Goal: Contribute content: Contribute content

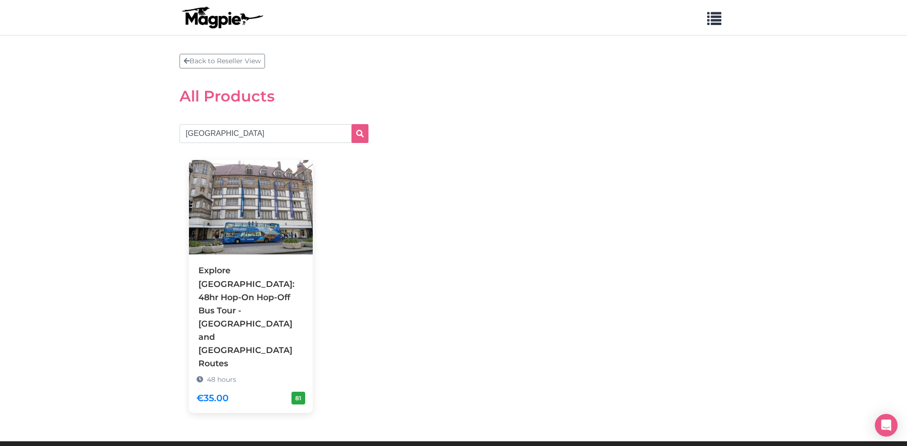
click at [194, 131] on input "munich" at bounding box center [273, 133] width 189 height 19
type input "berlin"
click at [360, 133] on icon "submit" at bounding box center [360, 134] width 8 height 8
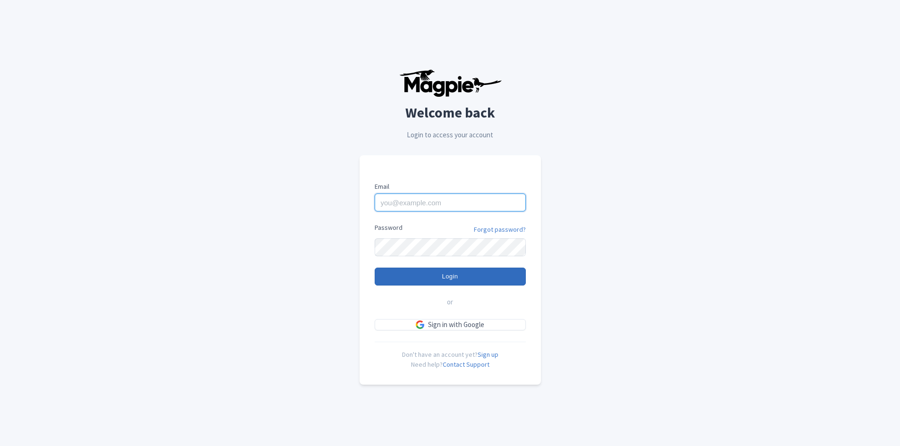
type input "aurore.vergnolle@ceetiz.com"
click at [489, 272] on input "Login" at bounding box center [450, 277] width 151 height 18
type input "Logging in..."
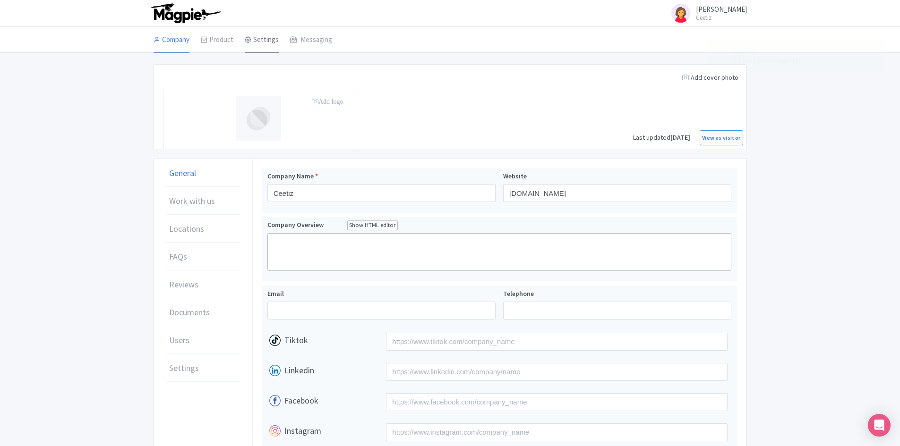
click at [266, 46] on link "Settings" at bounding box center [262, 40] width 34 height 26
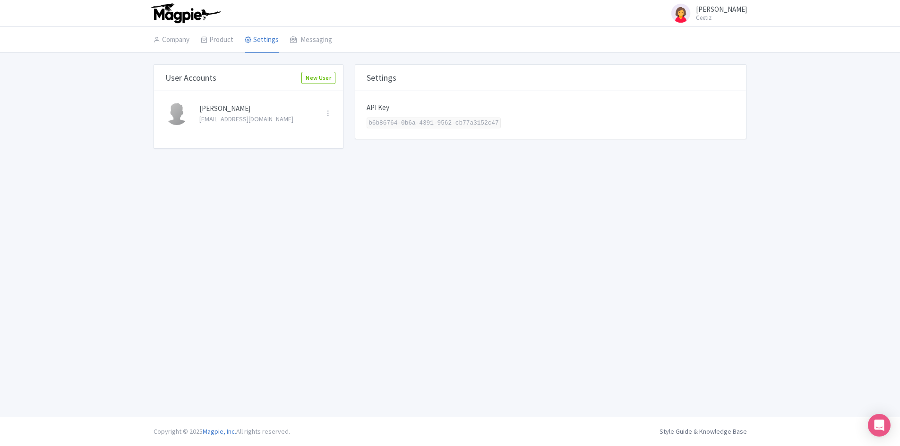
click at [162, 17] on img at bounding box center [185, 13] width 73 height 21
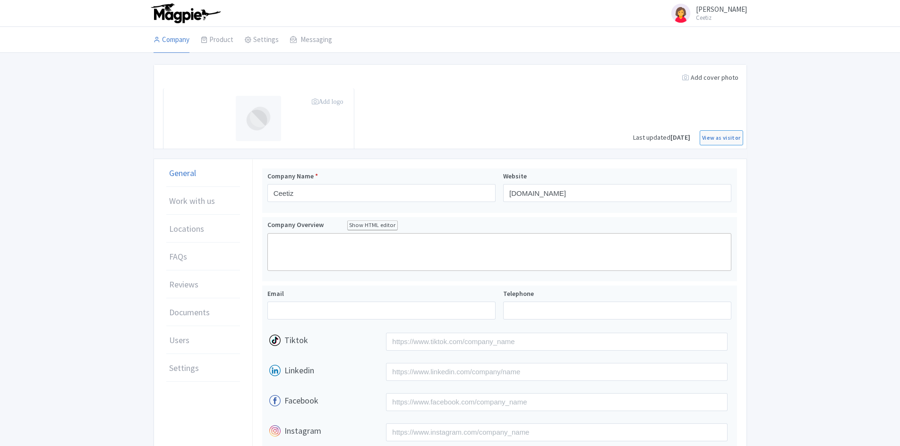
click at [162, 17] on img at bounding box center [185, 13] width 73 height 21
click at [228, 93] on link "Discover" at bounding box center [246, 92] width 90 height 15
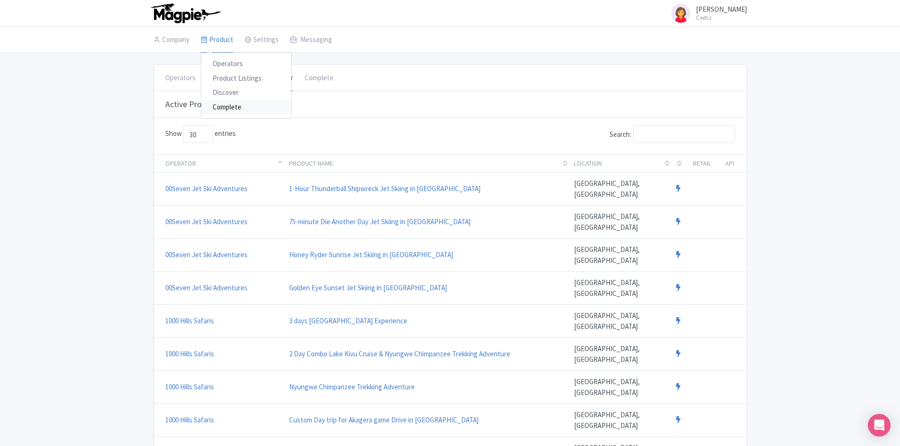
click at [233, 105] on link "Complete" at bounding box center [246, 107] width 90 height 15
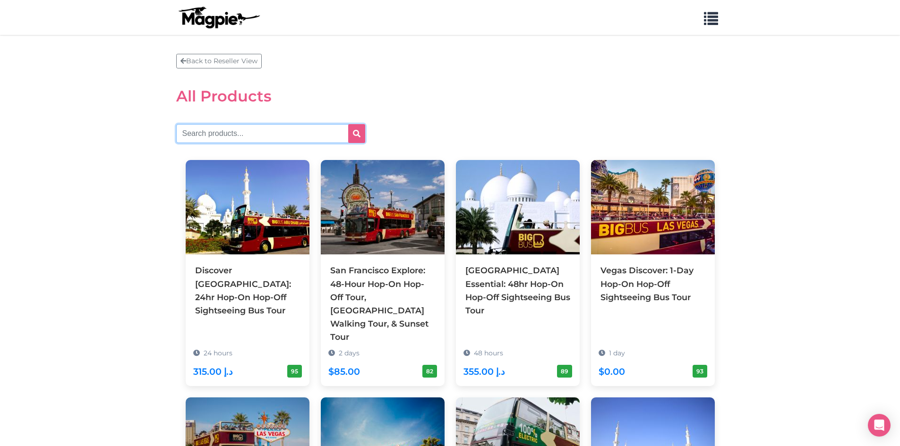
click at [267, 131] on input "text" at bounding box center [270, 133] width 189 height 19
type input "berlins"
click at [358, 128] on button "submit" at bounding box center [356, 133] width 17 height 19
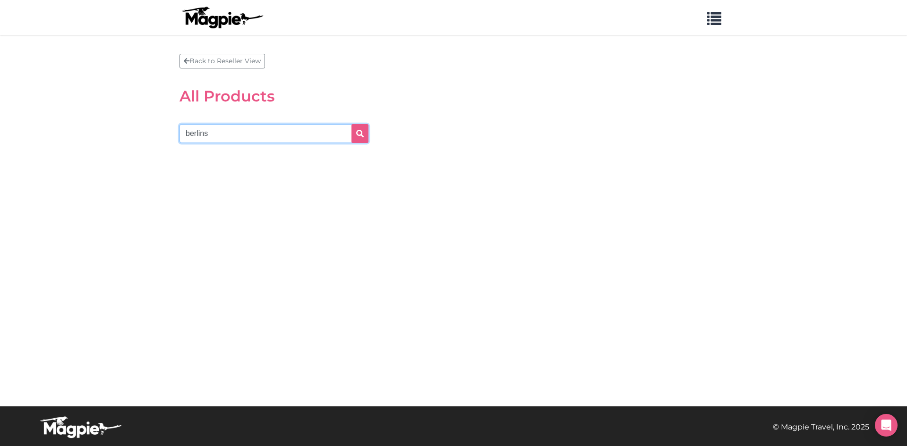
click at [264, 134] on input "berlins" at bounding box center [273, 133] width 189 height 19
type input "[GEOGRAPHIC_DATA]"
click at [351, 124] on button "submit" at bounding box center [359, 133] width 17 height 19
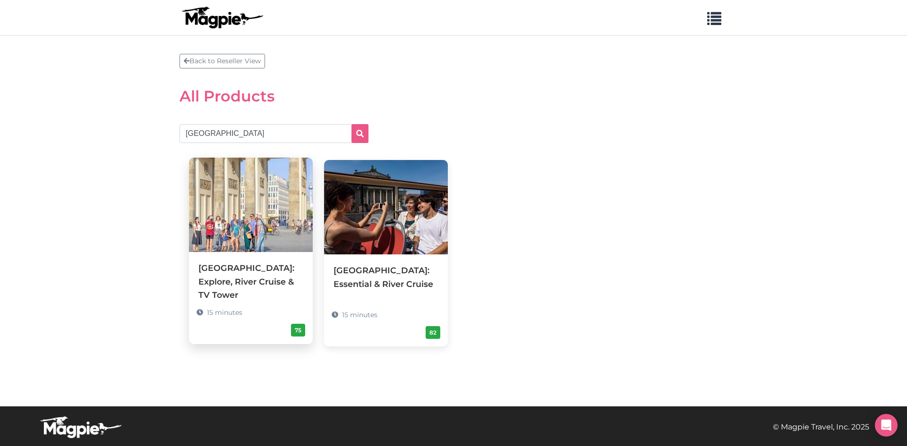
click at [241, 212] on img at bounding box center [251, 205] width 124 height 94
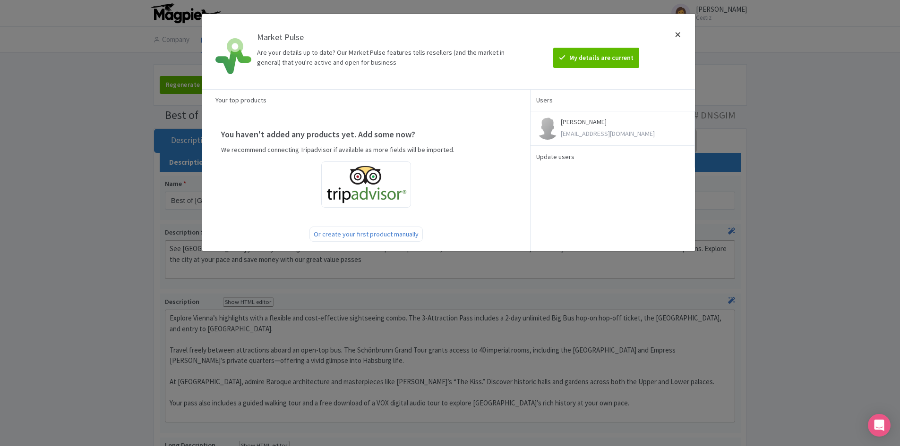
click at [676, 34] on div at bounding box center [677, 51] width 23 height 60
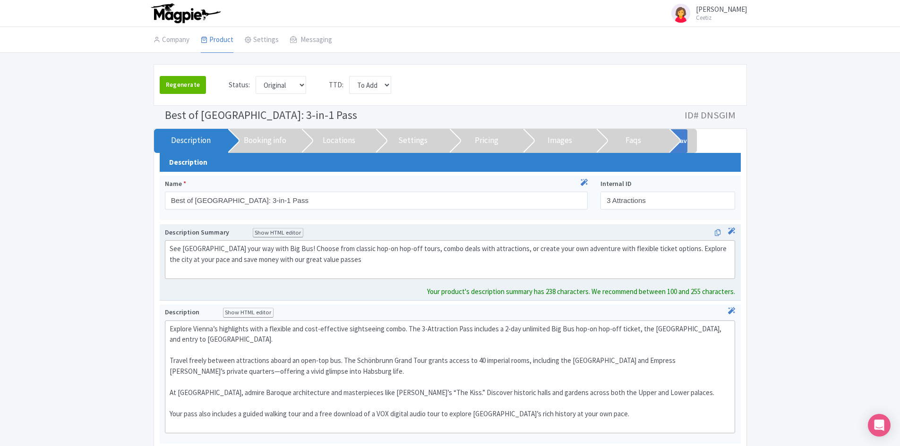
drag, startPoint x: 357, startPoint y: 271, endPoint x: 186, endPoint y: 264, distance: 170.6
click at [194, 267] on div "See Vienna your way with Big Bus! Choose from classic hop-on hop-off tours, com…" at bounding box center [450, 260] width 561 height 32
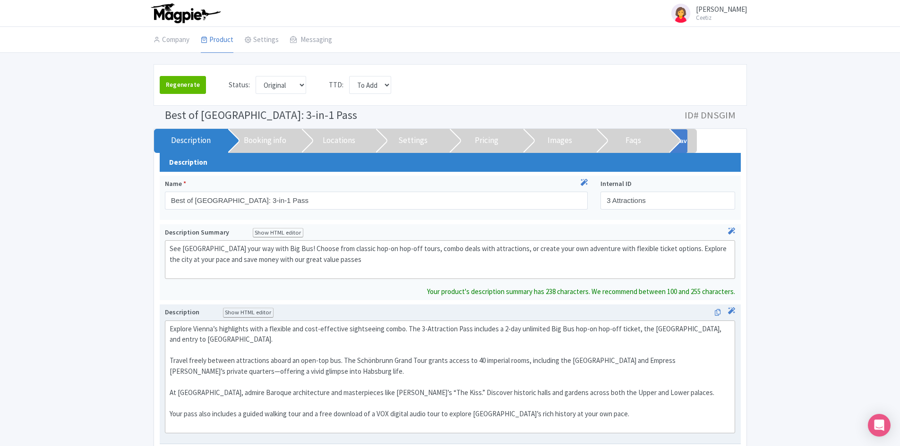
type trix-editor "<div>See Vienna your way with Big Bus! Choose from classic hop-on hop-off tours…"
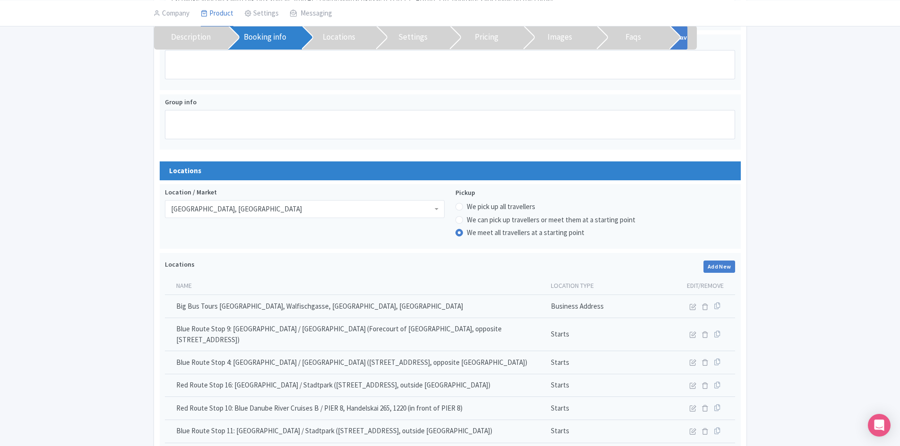
scroll to position [1133, 0]
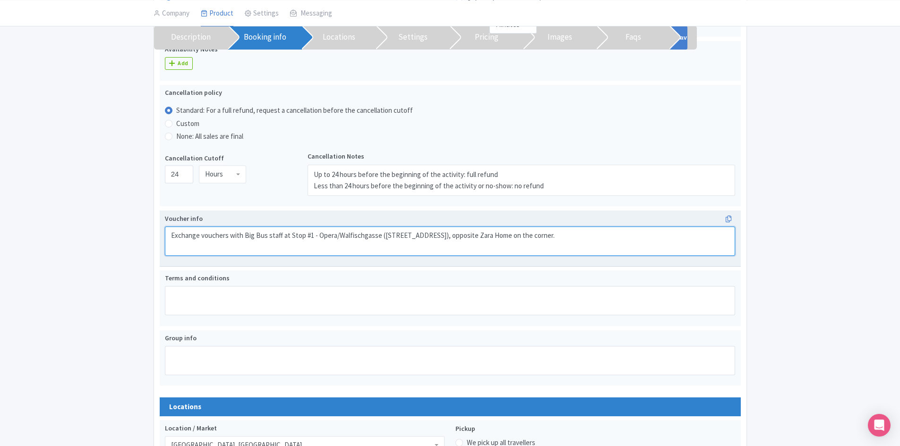
click at [385, 228] on textarea "Exchange vouchers with Big Bus staff at Stop #1 - Opera/Walfischgasse (Walfisch…" at bounding box center [450, 241] width 571 height 29
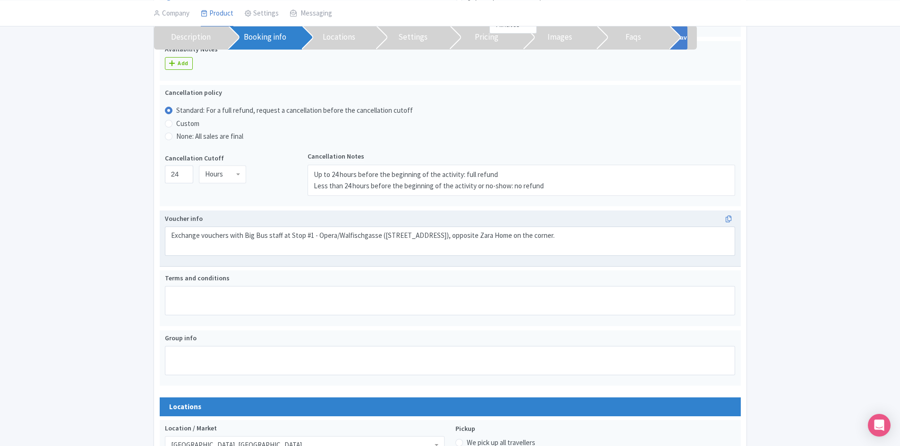
click at [613, 222] on label "Voucher info" at bounding box center [450, 219] width 571 height 10
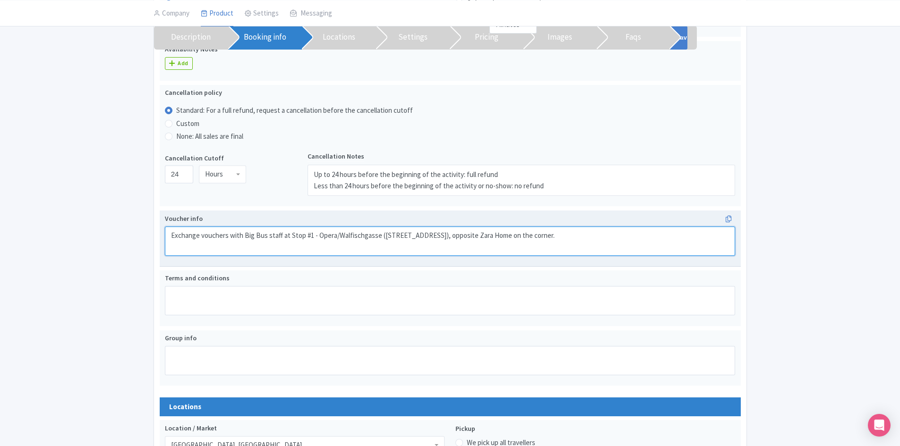
click at [613, 227] on textarea "Exchange vouchers with Big Bus staff at Stop #1 - Opera/Walfischgasse (Walfisch…" at bounding box center [450, 241] width 571 height 29
click at [608, 229] on textarea "Exchange vouchers with Big Bus staff at Stop #1 - Opera/Walfischgasse (Walfisch…" at bounding box center [450, 241] width 571 height 29
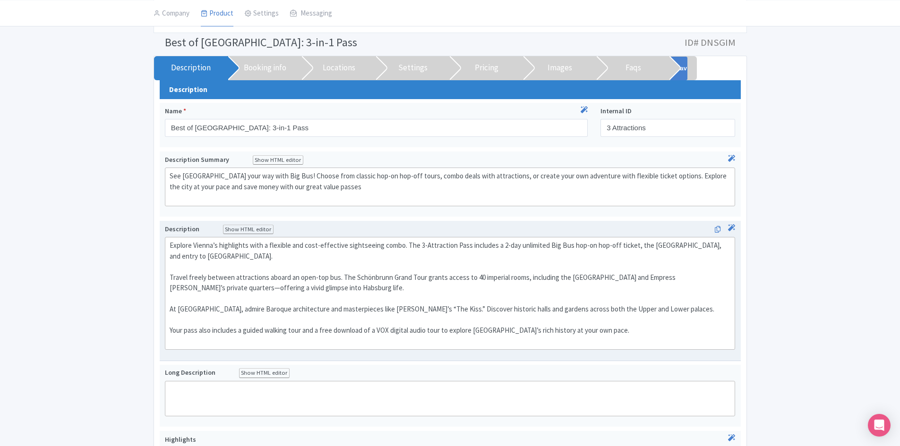
scroll to position [0, 0]
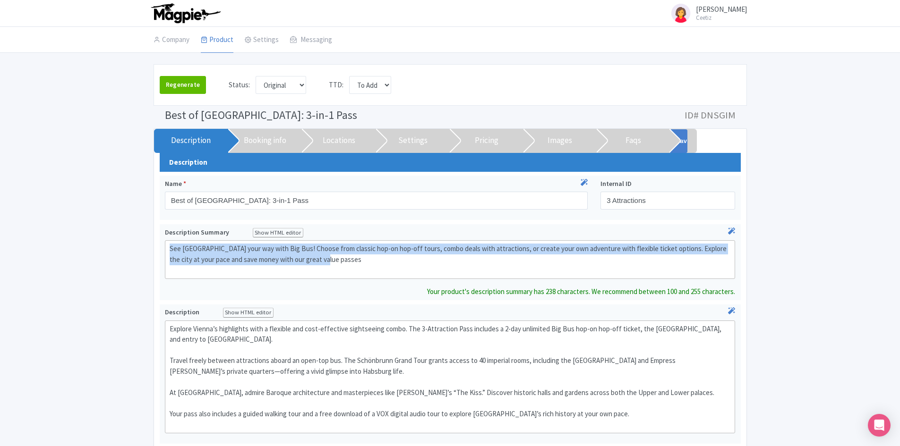
drag, startPoint x: 345, startPoint y: 263, endPoint x: 103, endPoint y: 243, distance: 243.1
copy div "See Vienna your way with Big Bus! Choose from classic hop-on hop-off tours, com…"
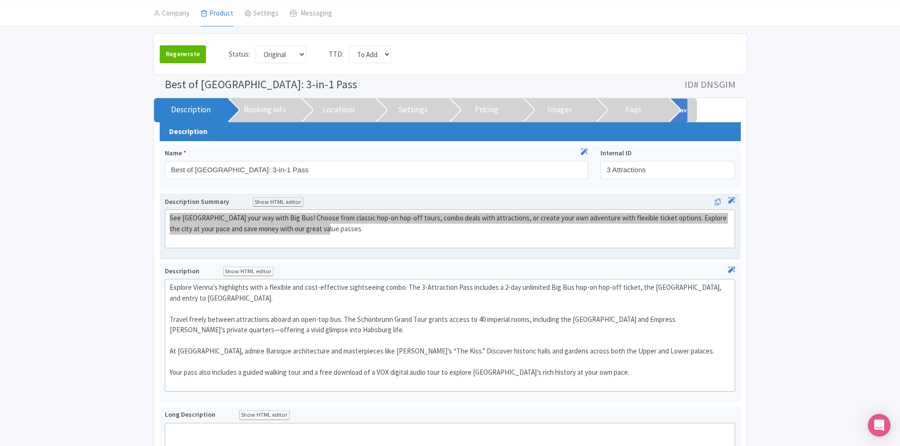
scroll to position [47, 0]
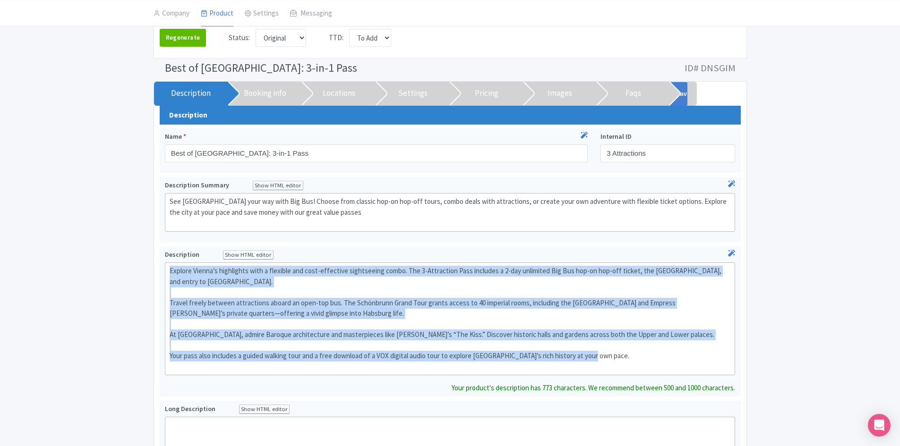
drag, startPoint x: 602, startPoint y: 358, endPoint x: 138, endPoint y: 256, distance: 475.2
type trix-editor "<div>Explore Vienna’s highlights with a flexible and cost-effective sightseeing…"
copy div "Explore Vienna’s highlights with a flexible and cost-effective sightseeing comb…"
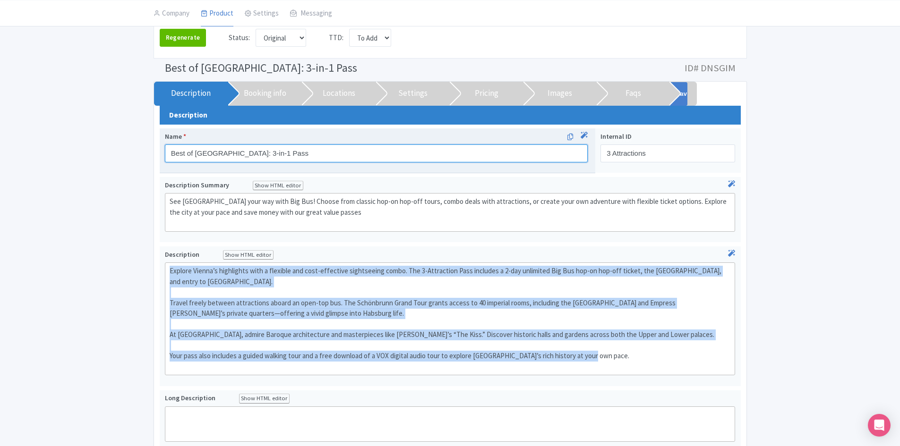
scroll to position [58, 0]
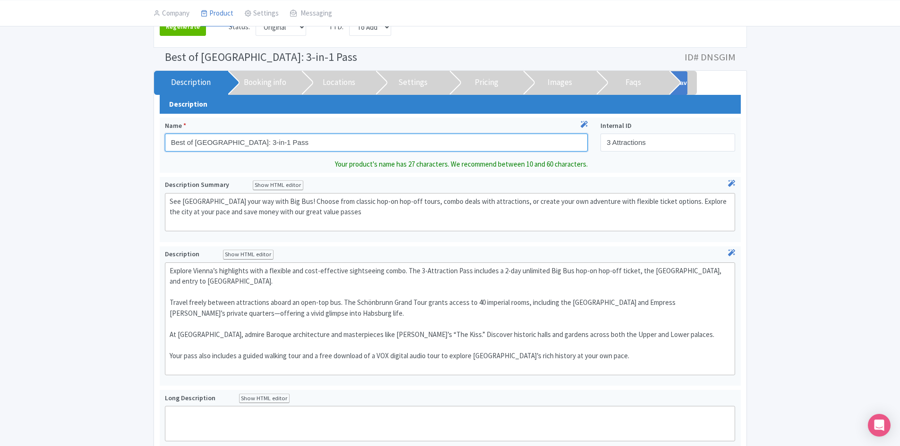
drag, startPoint x: 283, startPoint y: 148, endPoint x: 156, endPoint y: 145, distance: 126.6
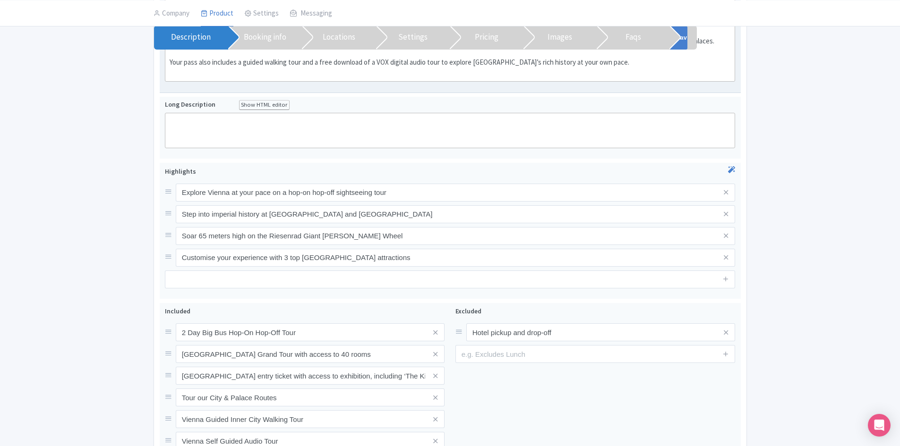
scroll to position [341, 0]
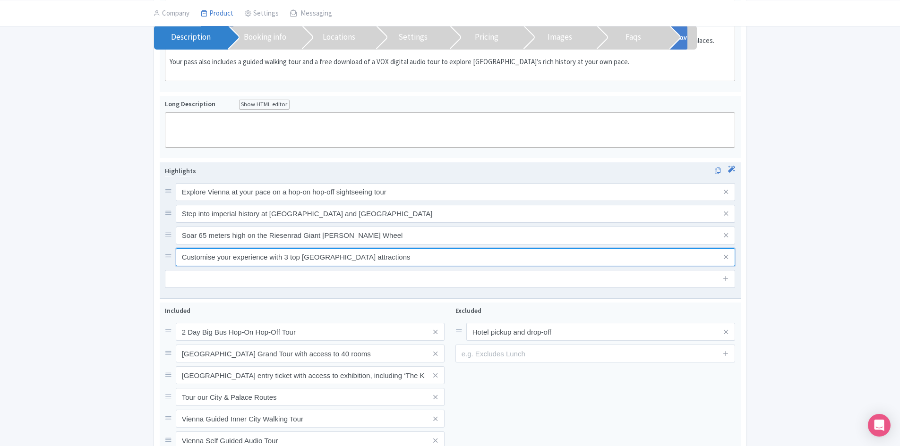
drag, startPoint x: 375, startPoint y: 263, endPoint x: 174, endPoint y: 187, distance: 214.0
click at [174, 187] on div "Explore Vienna at your pace on a hop-on hop-off sightseeing tour Step into impe…" at bounding box center [450, 224] width 571 height 83
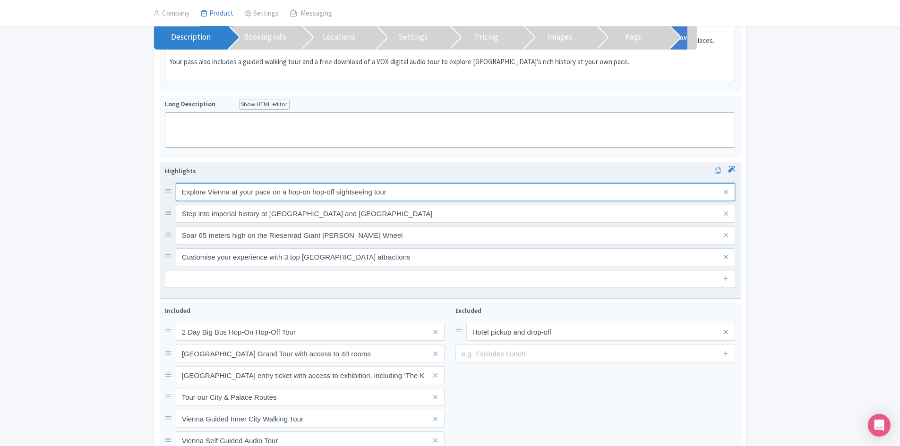
click at [408, 196] on input "Explore Vienna at your pace on a hop-on hop-off sightseeing tour" at bounding box center [456, 192] width 560 height 18
drag, startPoint x: 410, startPoint y: 196, endPoint x: 376, endPoint y: 193, distance: 34.2
click at [376, 193] on input "Explore Vienna at your pace on a hop-on hop-off sightseeing tour" at bounding box center [456, 192] width 560 height 18
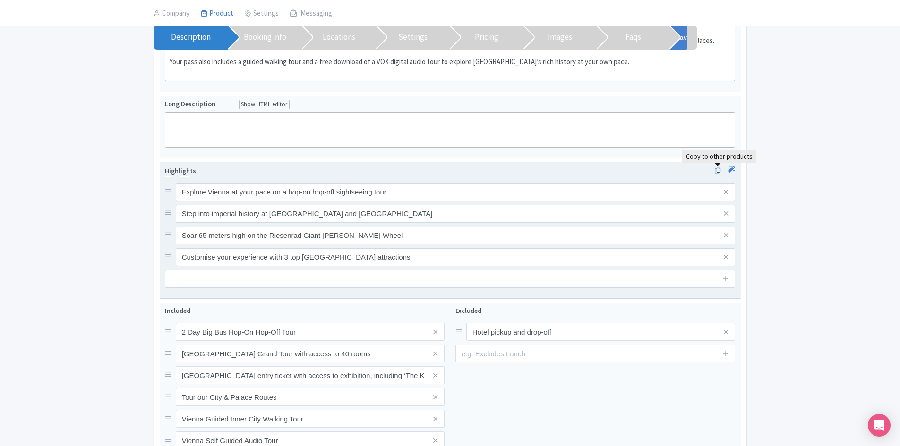
click at [711, 172] on icon at bounding box center [717, 171] width 13 height 9
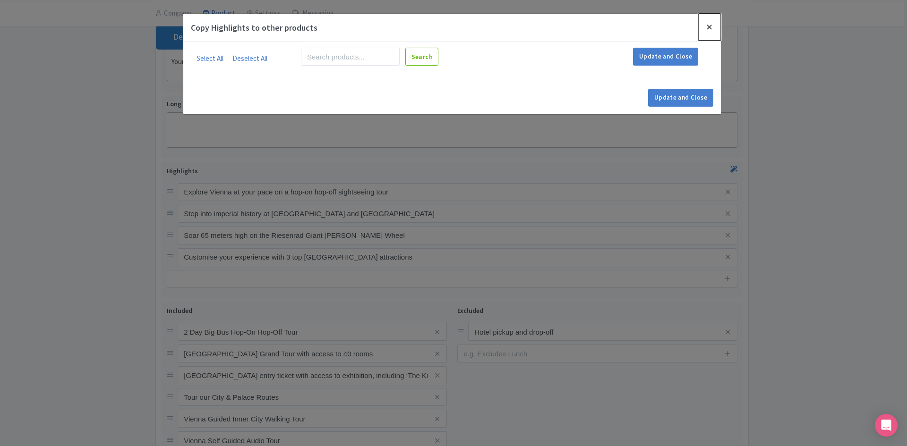
click at [702, 26] on button "Locations" at bounding box center [709, 27] width 23 height 27
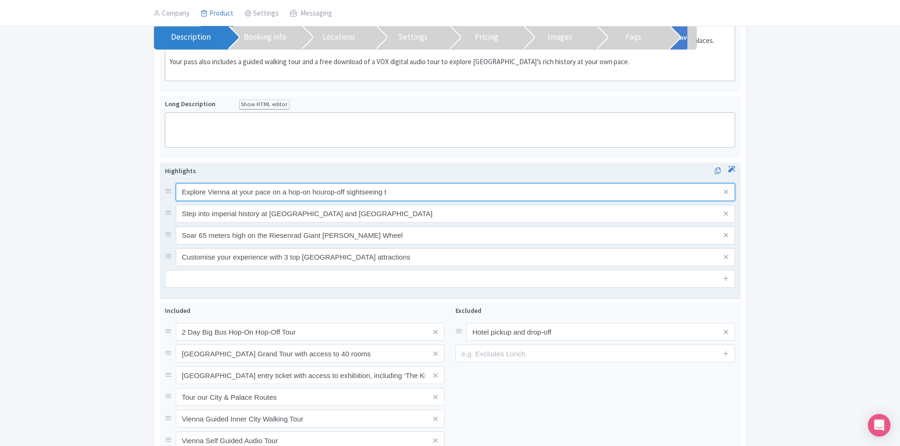
type input "Explore Vienna at your pace on a hop-on hop-off sightseeing tour"
click at [334, 196] on input "Explore Vienna at your pace on a hop-on hop-off sightseeing tour" at bounding box center [456, 192] width 560 height 18
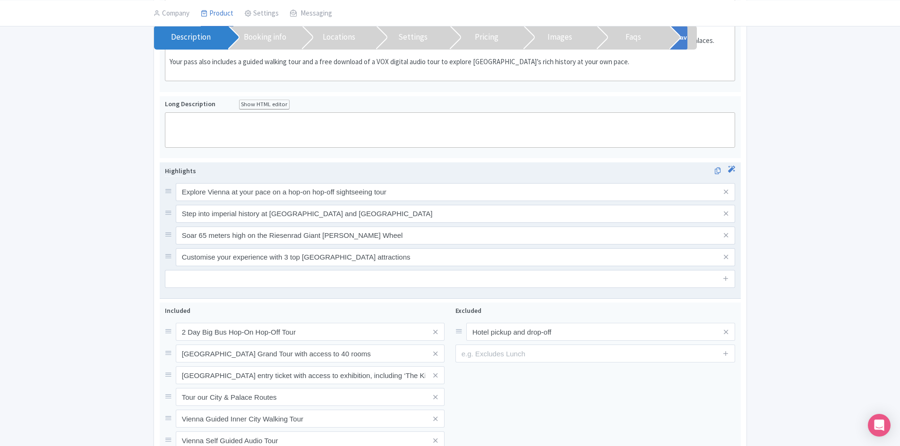
click at [274, 223] on div "Explore Vienna at your pace on a hop-on hop-off sightseeing tour Step into impe…" at bounding box center [450, 224] width 571 height 83
click at [278, 201] on input "Step into imperial history at Schönbrunn Palace and Belvedere Palace" at bounding box center [456, 192] width 560 height 18
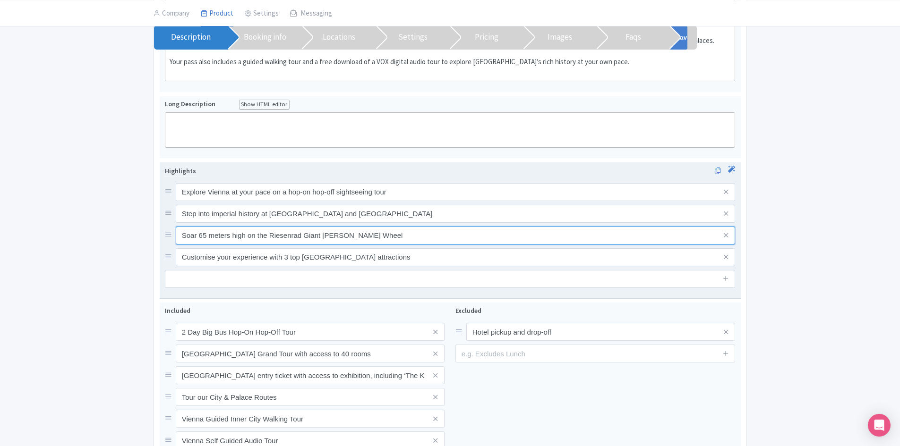
click at [240, 201] on input "Soar 65 meters high on the Riesenrad Giant Ferris Wheel" at bounding box center [456, 192] width 560 height 18
drag, startPoint x: 261, startPoint y: 241, endPoint x: 245, endPoint y: 266, distance: 29.3
click at [261, 201] on input "Soar 65 meters high on the Riesenrad Giant Ferris Wheel" at bounding box center [456, 192] width 560 height 18
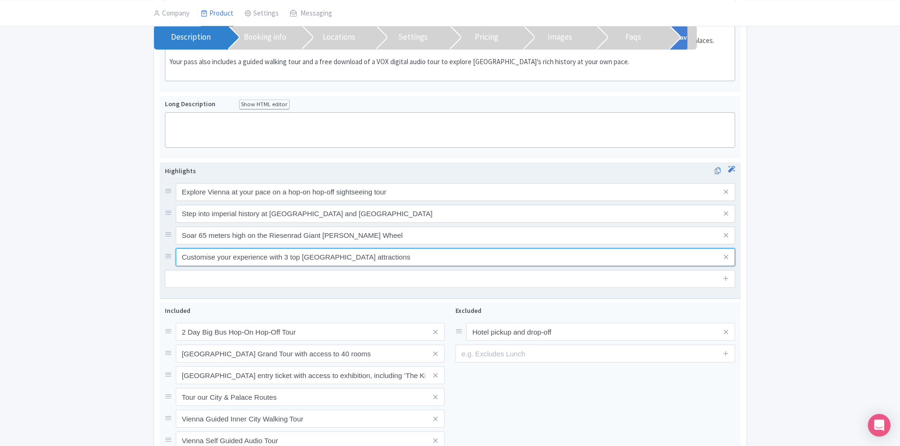
click at [245, 201] on input "Customise your experience with 3 top Vienna attractions" at bounding box center [456, 192] width 560 height 18
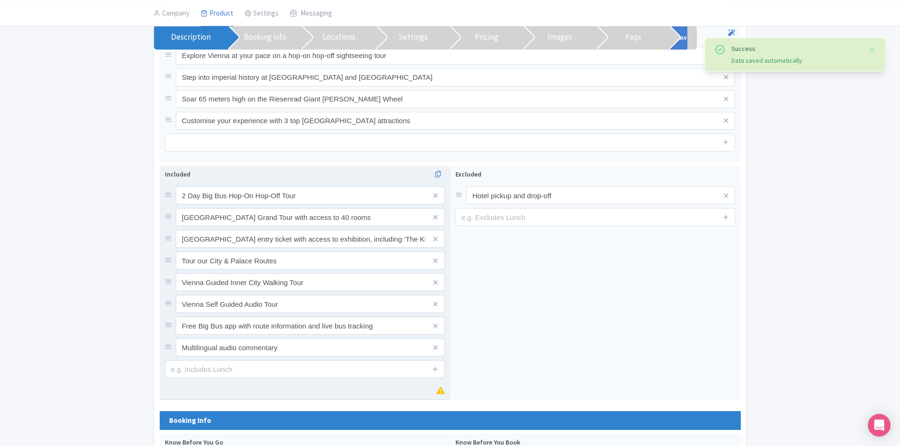
scroll to position [483, 0]
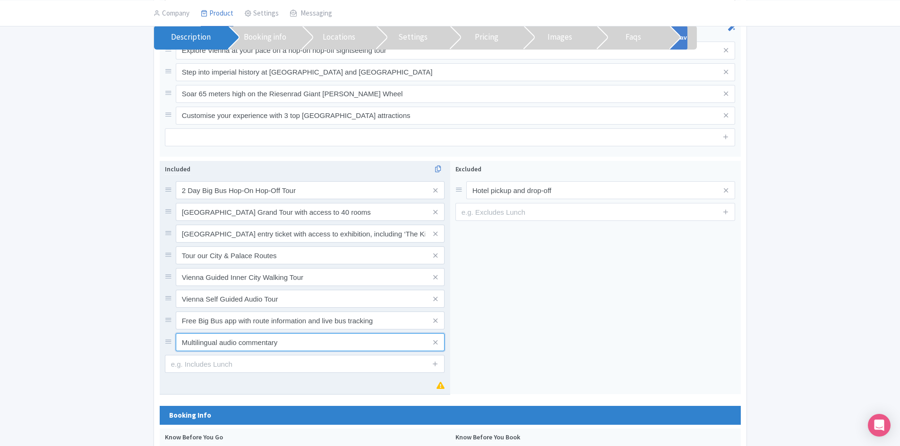
drag, startPoint x: 294, startPoint y: 345, endPoint x: 160, endPoint y: 171, distance: 219.2
click at [160, 171] on div "Included 2 Day Big Bus Hop-On Hop-Off Tour Schönbrunn Palace Grand Tour with ac…" at bounding box center [305, 278] width 290 height 234
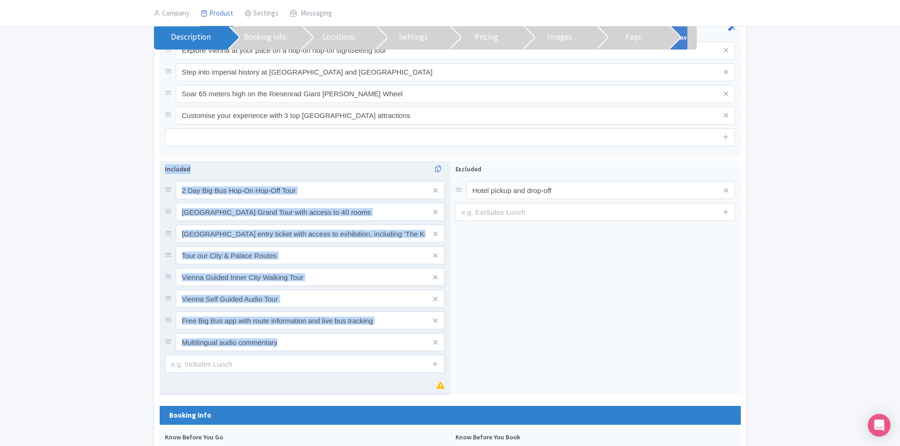
drag, startPoint x: 161, startPoint y: 169, endPoint x: 307, endPoint y: 368, distance: 247.3
click at [307, 368] on div "Included 2 Day Big Bus Hop-On Hop-Off Tour Schönbrunn Palace Grand Tour with ac…" at bounding box center [305, 278] width 290 height 234
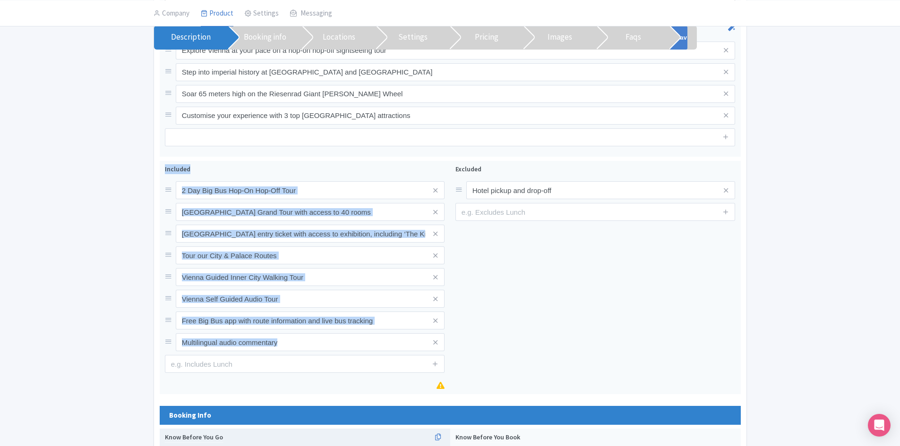
copy div "Included"
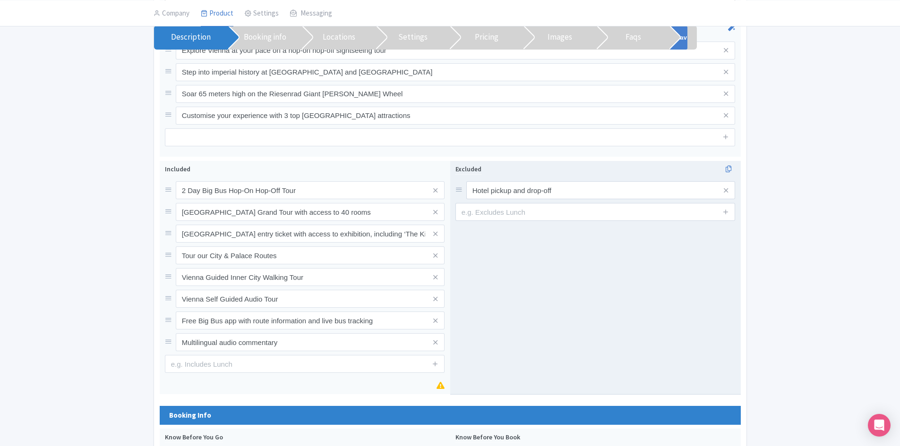
click at [493, 326] on div "Excluded Hotel pickup and drop-off" at bounding box center [595, 278] width 290 height 234
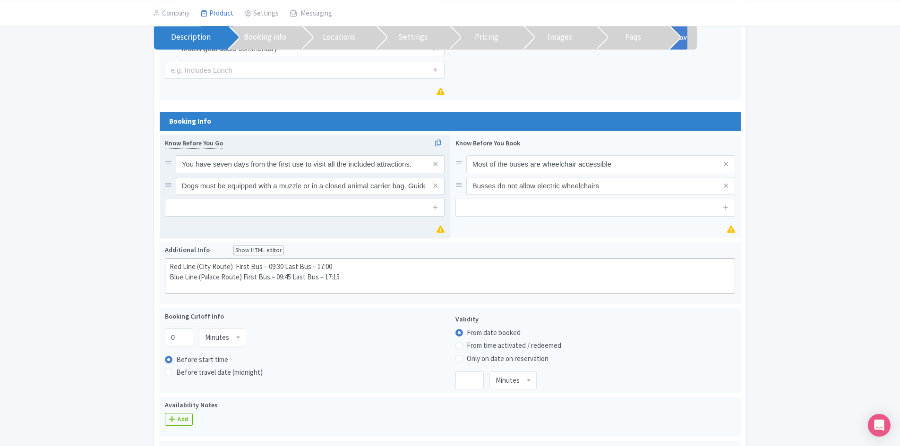
scroll to position [767, 0]
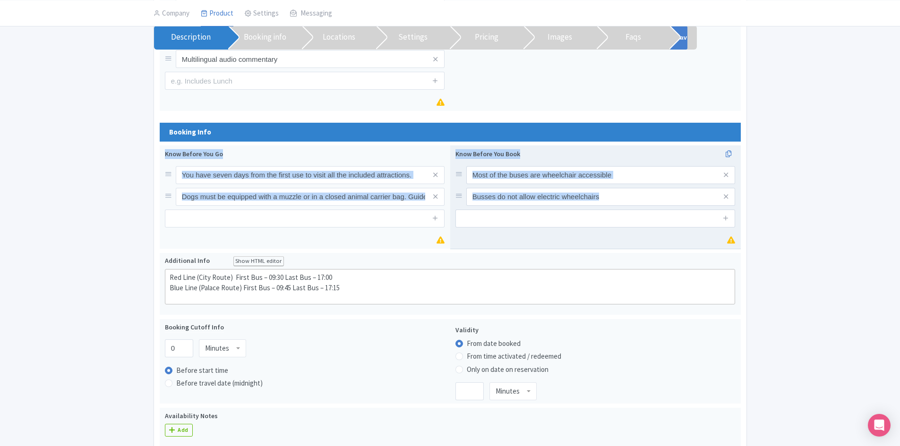
drag, startPoint x: 162, startPoint y: 151, endPoint x: 501, endPoint y: 221, distance: 345.9
click at [501, 221] on div "You have seven days from the first use to visit all the included attractions. D…" at bounding box center [450, 198] width 581 height 107
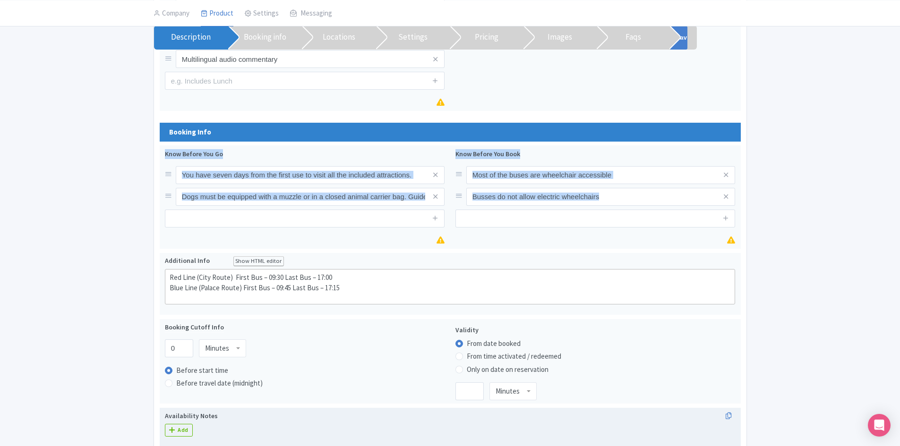
copy div "Know Before You Go Most of the buses are wheelchair accessible Busses do not al…"
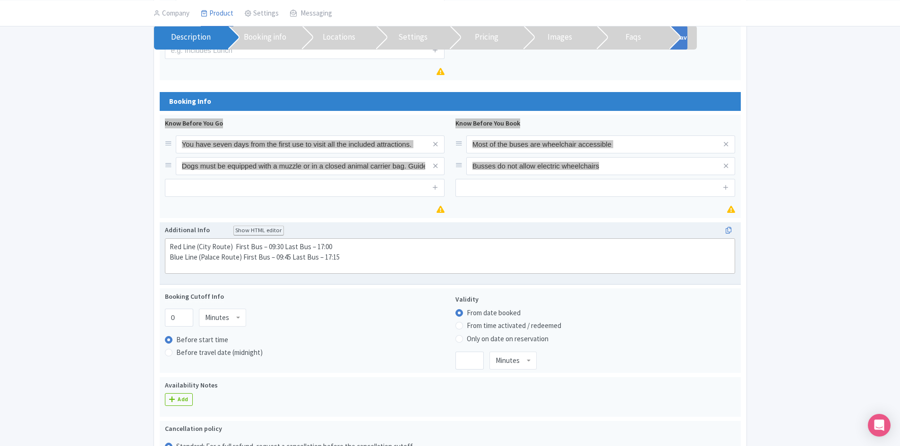
scroll to position [814, 0]
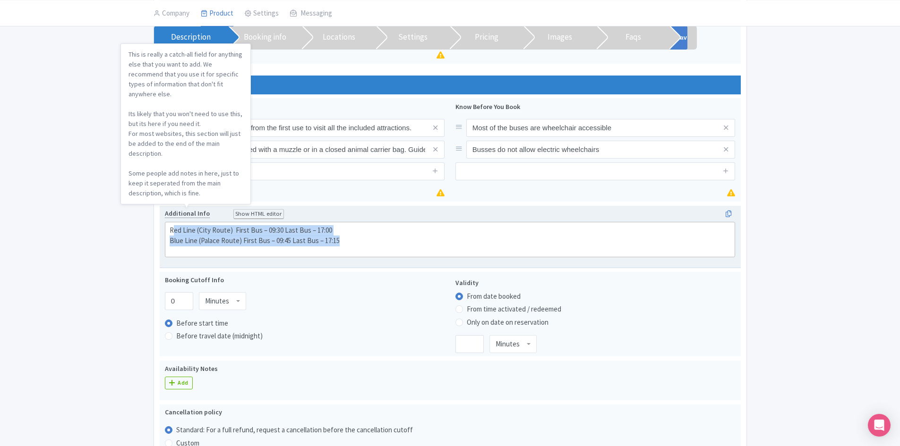
drag, startPoint x: 386, startPoint y: 248, endPoint x: 172, endPoint y: 213, distance: 216.2
click at [172, 213] on div "Additional Info Show HTML editor Bold Italic Strikethrough Link Heading Quote C…" at bounding box center [450, 233] width 571 height 49
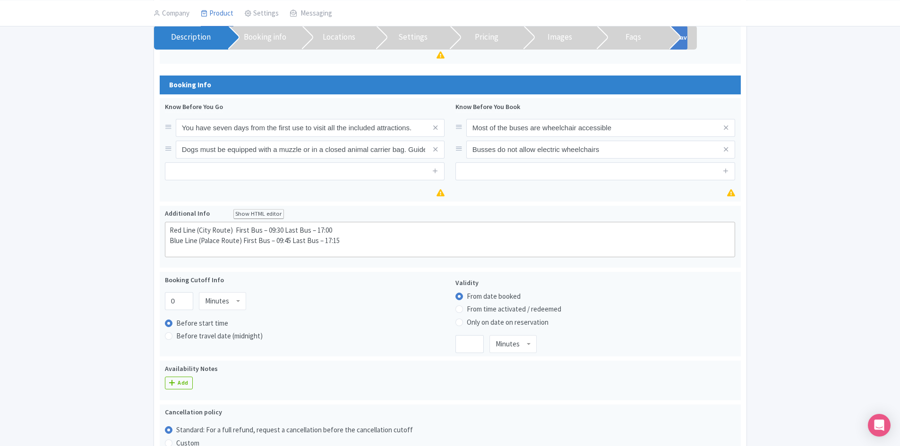
drag, startPoint x: 110, startPoint y: 258, endPoint x: 146, endPoint y: 228, distance: 47.3
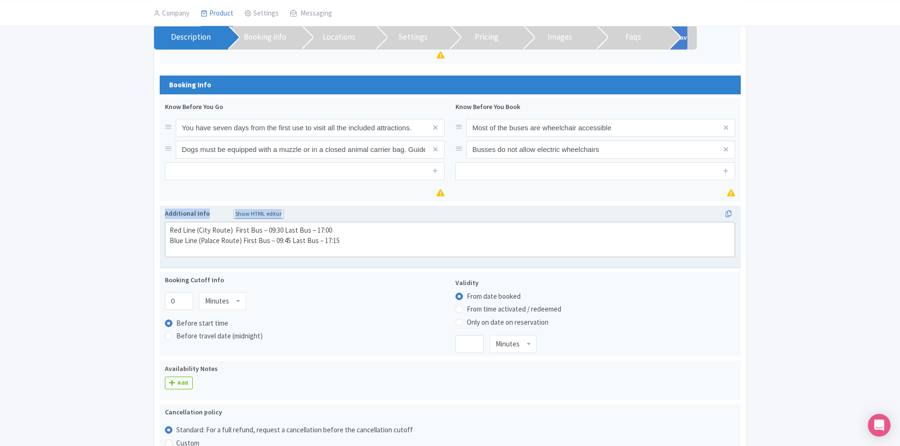
drag, startPoint x: 165, startPoint y: 209, endPoint x: 349, endPoint y: 239, distance: 186.6
click at [349, 239] on div "Additional Info Show HTML editor Bold Italic Strikethrough Link Heading Quote C…" at bounding box center [450, 233] width 571 height 49
click at [349, 241] on div "Red Line (City Route) First Bus – 09:30 Last Bus – 17:00 Blue Line (Palace Rout…" at bounding box center [450, 235] width 561 height 21
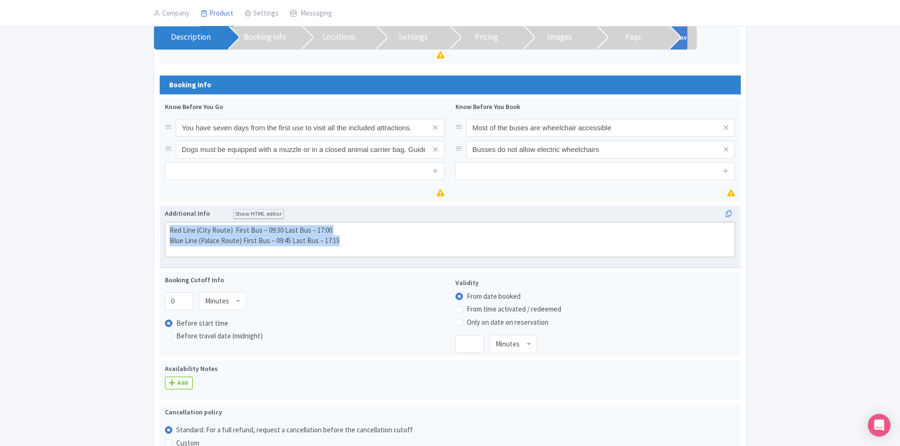
drag, startPoint x: 257, startPoint y: 230, endPoint x: 170, endPoint y: 225, distance: 87.1
click at [170, 224] on trix-editor "Red Line (City Route) First Bus – 09:30 Last Bus – 17:00 Blue Line (Palace Rout…" at bounding box center [450, 239] width 571 height 35
type trix-editor "<div>Red Line (City Route)&nbsp; First Bus – 09:30 Last Bus – 17:00<br>Blue Lin…"
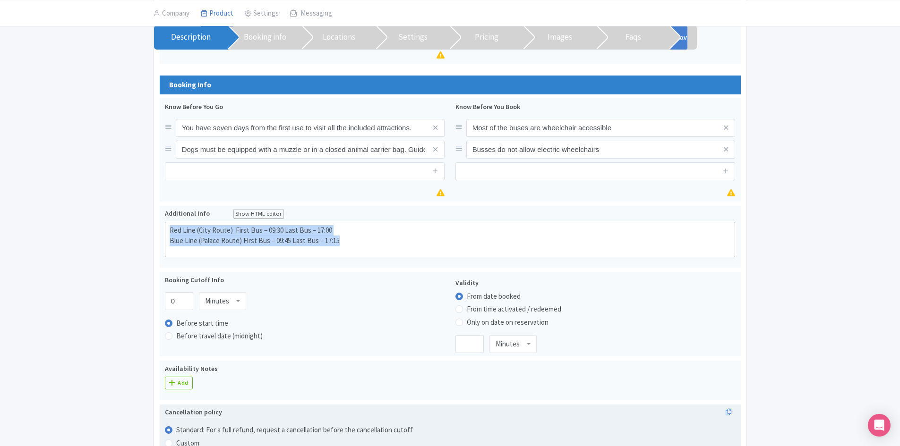
copy div "Red Line (City Route) First Bus – 09:30 Last Bus – 17:00 Blue Line (Palace Rout…"
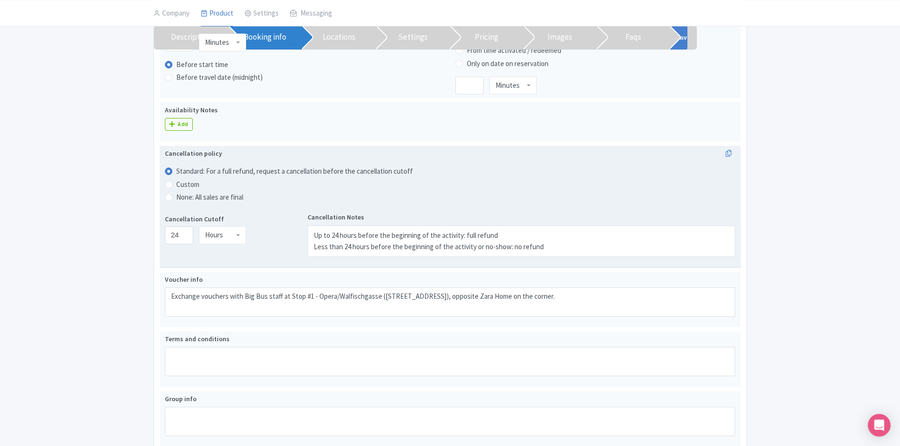
scroll to position [1144, 0]
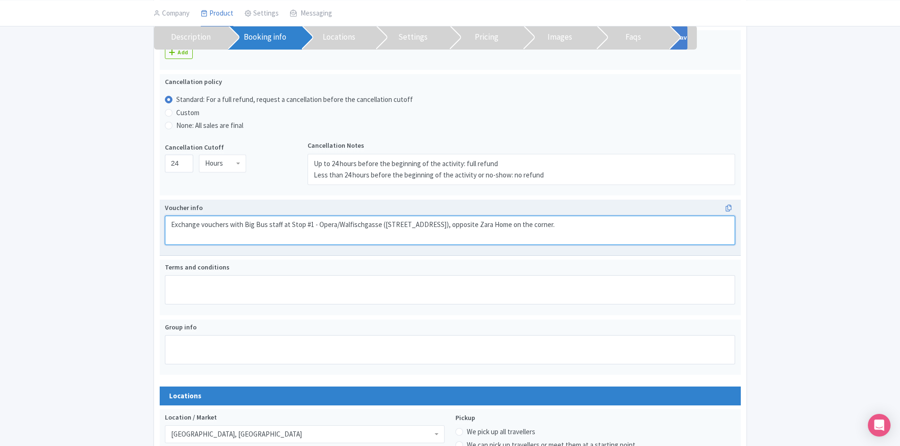
click at [310, 230] on textarea "Exchange vouchers with Big Bus staff at Stop #1 - Opera/Walfischgasse (Walfisch…" at bounding box center [450, 230] width 571 height 29
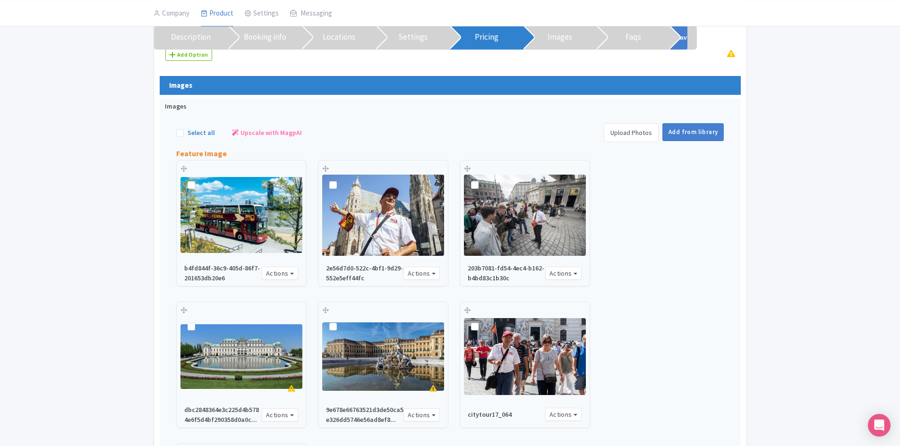
scroll to position [3600, 0]
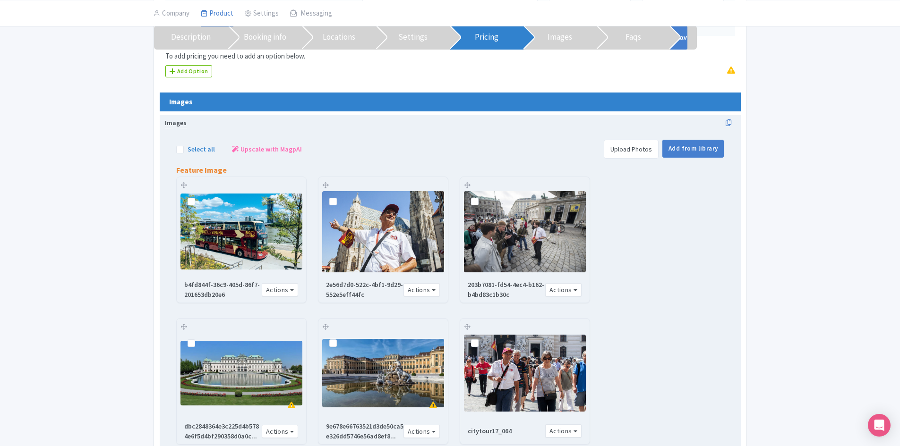
click at [635, 140] on link "Upload Photos" at bounding box center [631, 149] width 55 height 19
click at [293, 283] on button "Actions" at bounding box center [280, 290] width 37 height 14
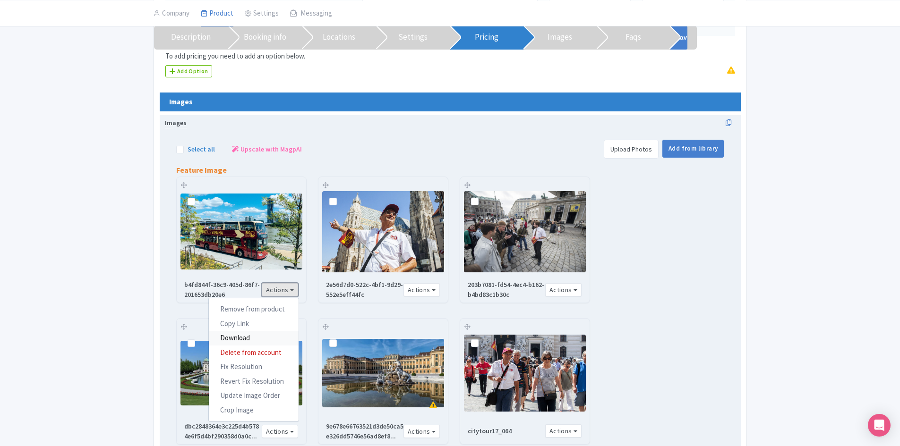
click at [258, 331] on link "Download" at bounding box center [254, 338] width 90 height 15
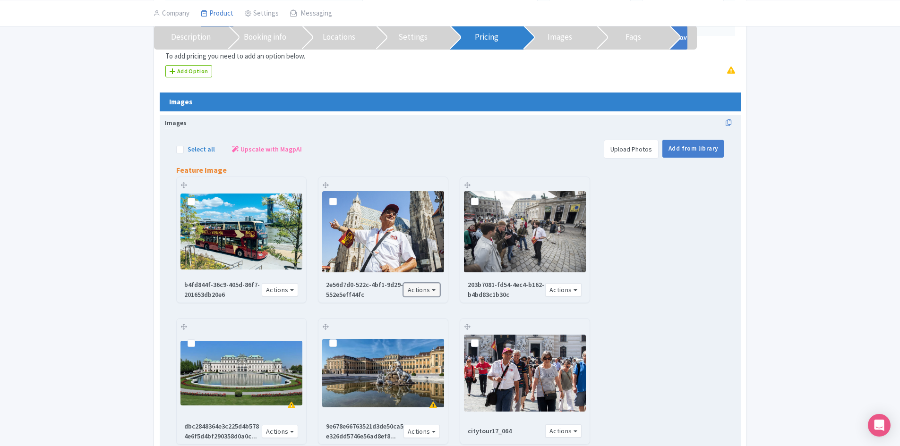
click at [428, 283] on button "Actions" at bounding box center [421, 290] width 37 height 14
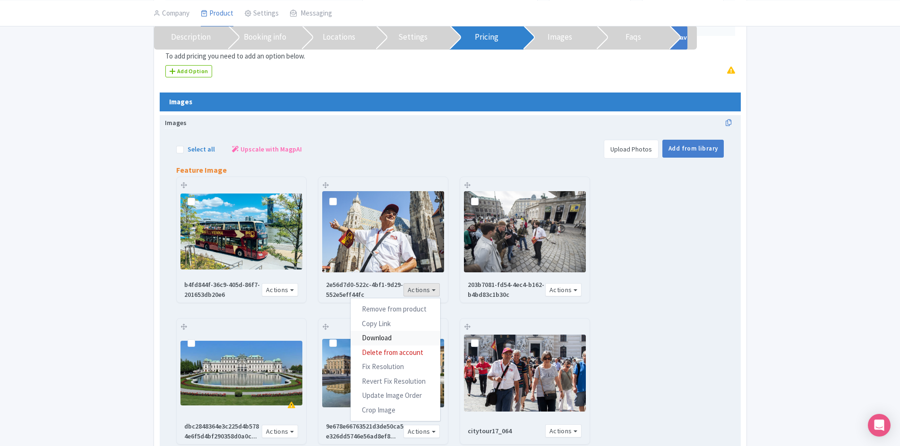
click at [375, 331] on link "Download" at bounding box center [395, 338] width 90 height 15
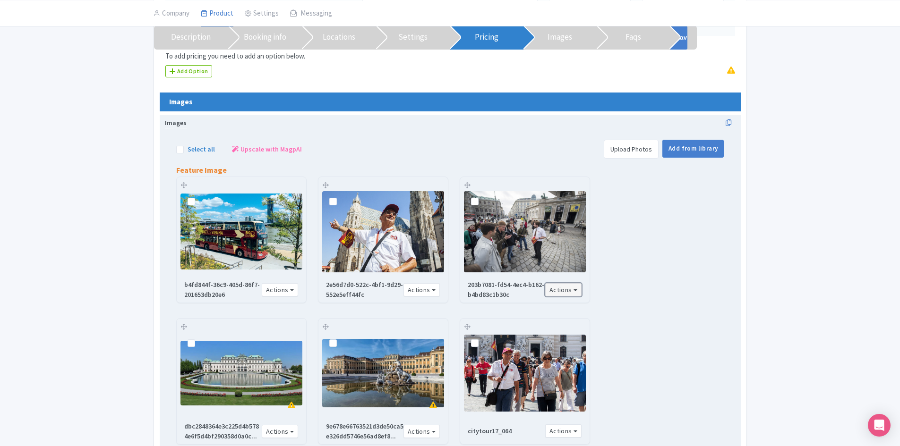
click at [572, 283] on button "Actions" at bounding box center [563, 290] width 37 height 14
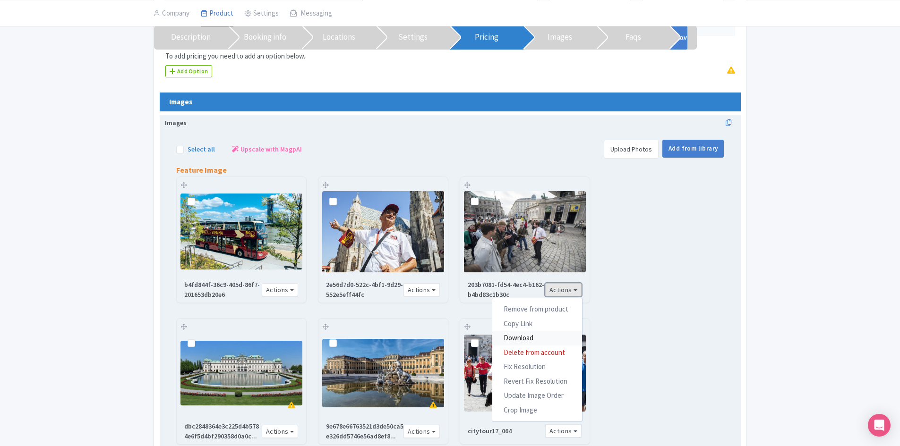
click at [518, 331] on link "Download" at bounding box center [537, 338] width 90 height 15
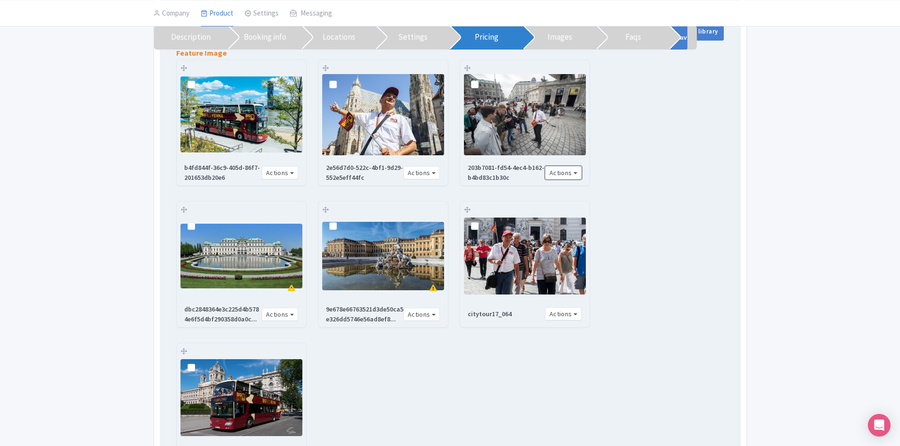
scroll to position [3742, 0]
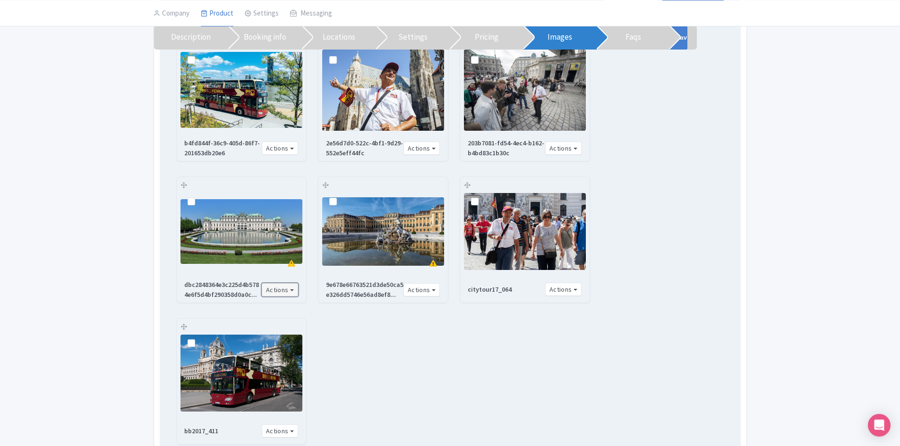
click at [289, 283] on button "Actions" at bounding box center [280, 290] width 37 height 14
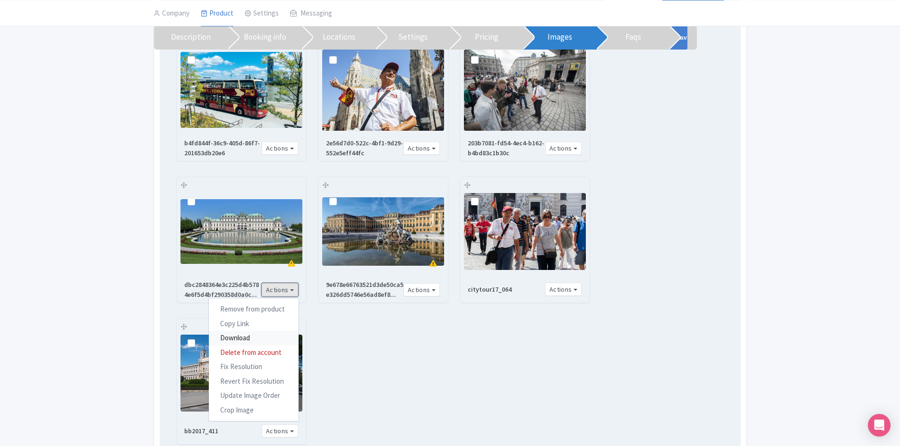
click at [262, 331] on link "Download" at bounding box center [254, 338] width 90 height 15
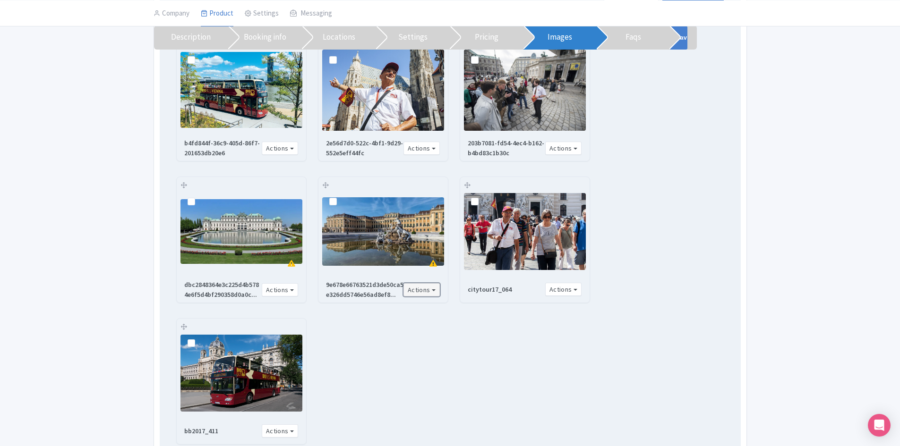
click at [420, 283] on button "Actions" at bounding box center [421, 290] width 37 height 14
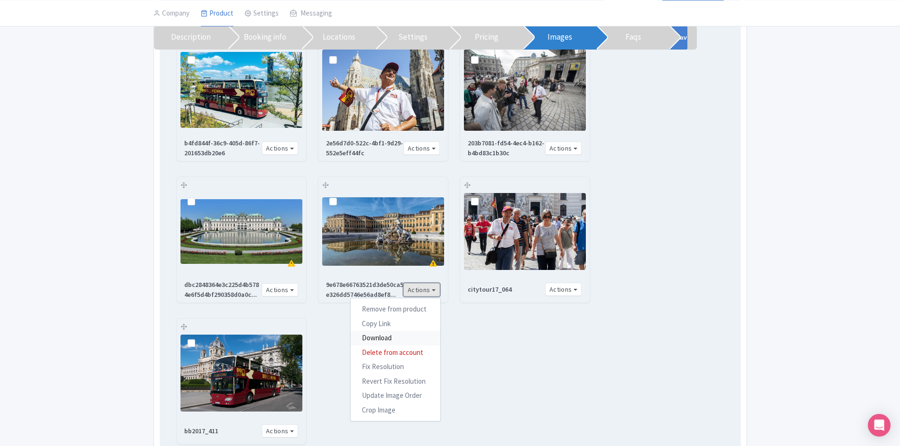
click at [399, 331] on link "Download" at bounding box center [395, 338] width 90 height 15
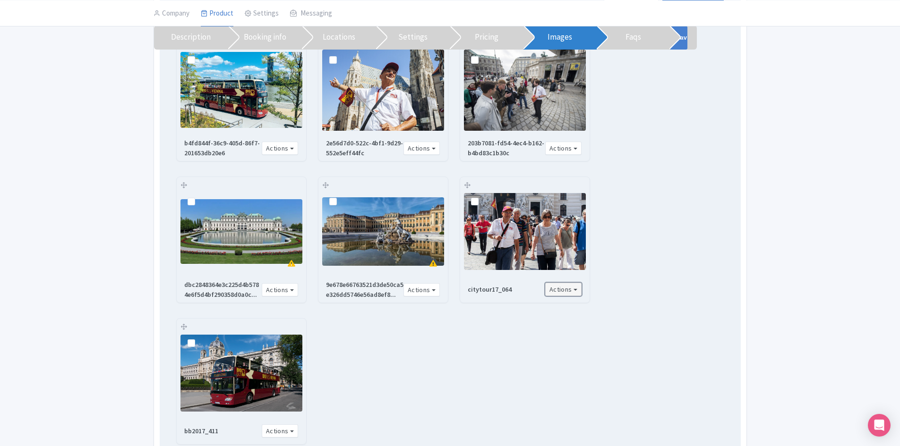
click at [566, 283] on button "Actions" at bounding box center [563, 290] width 37 height 14
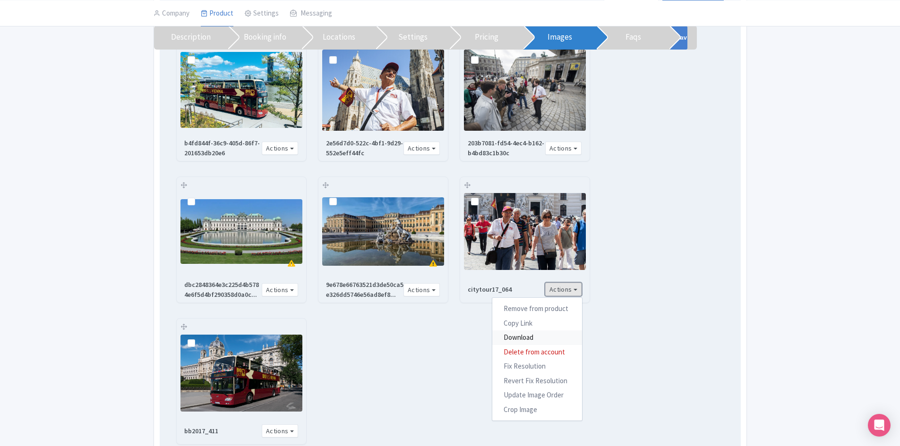
click at [535, 331] on link "Download" at bounding box center [537, 338] width 90 height 15
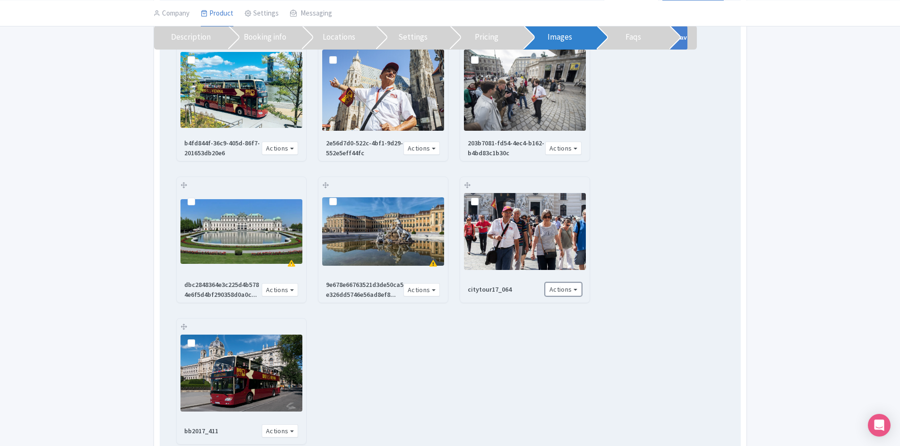
scroll to position [3836, 0]
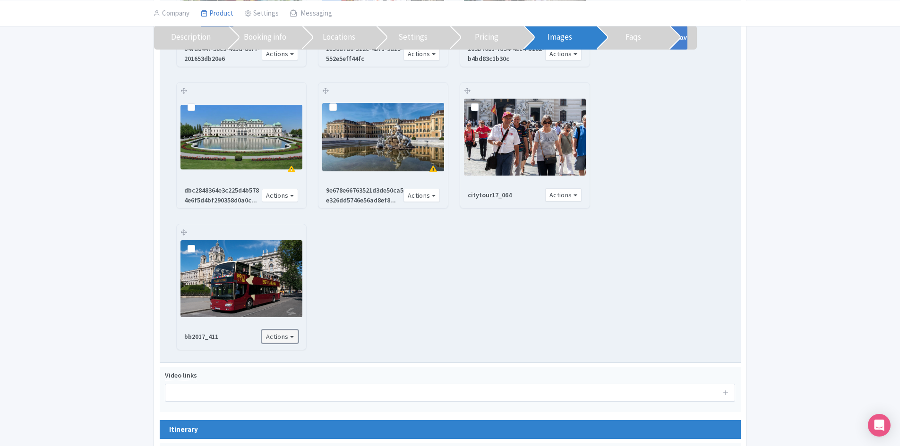
click at [290, 330] on button "Actions" at bounding box center [280, 337] width 37 height 14
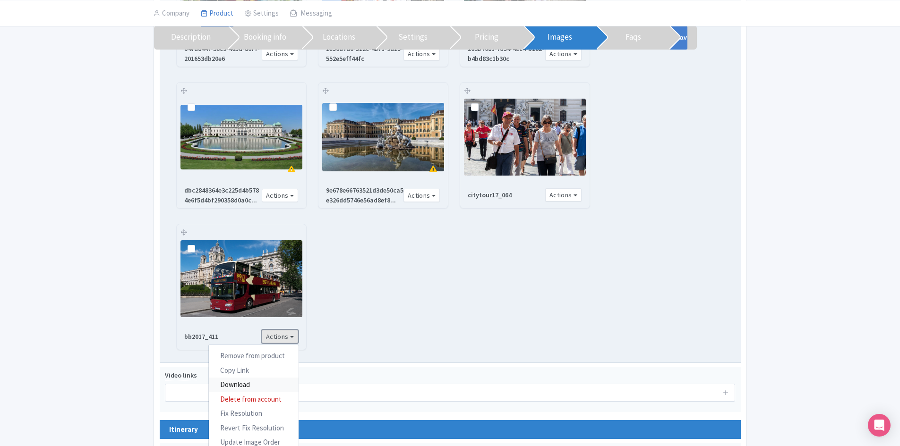
click at [259, 378] on link "Download" at bounding box center [254, 385] width 90 height 15
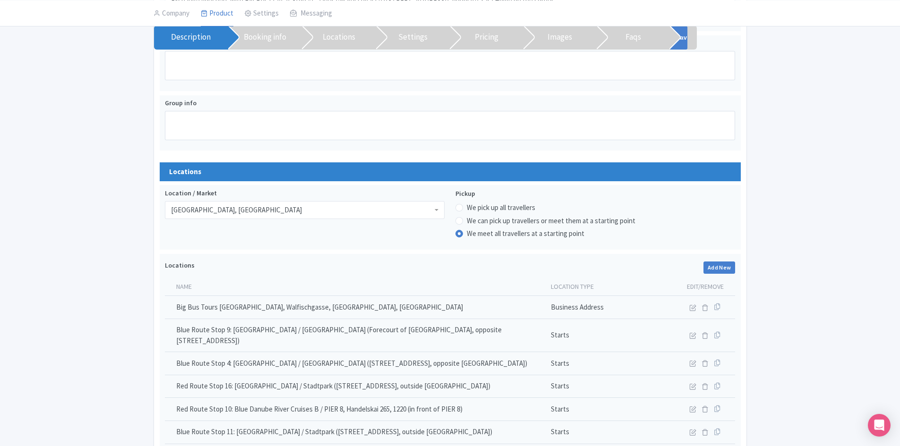
scroll to position [0, 0]
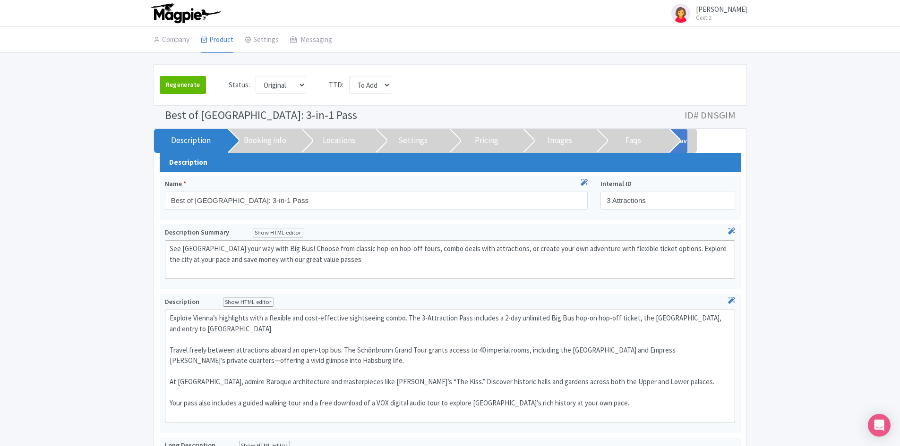
drag, startPoint x: 770, startPoint y: 261, endPoint x: 769, endPoint y: 116, distance: 145.0
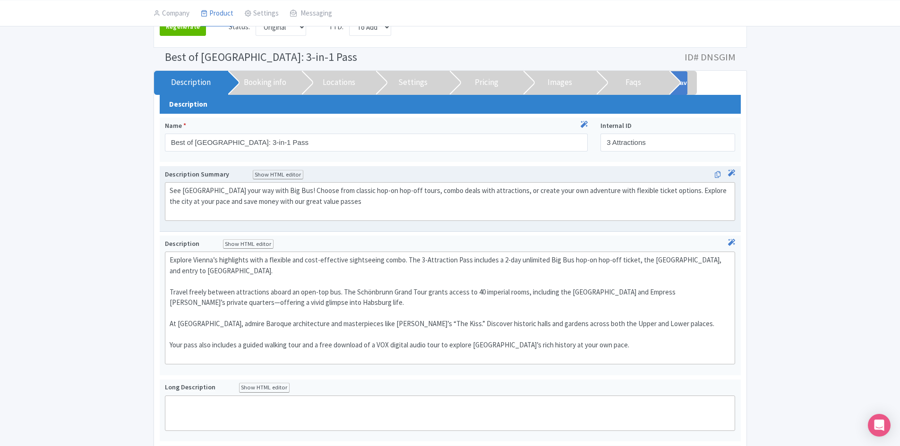
scroll to position [59, 0]
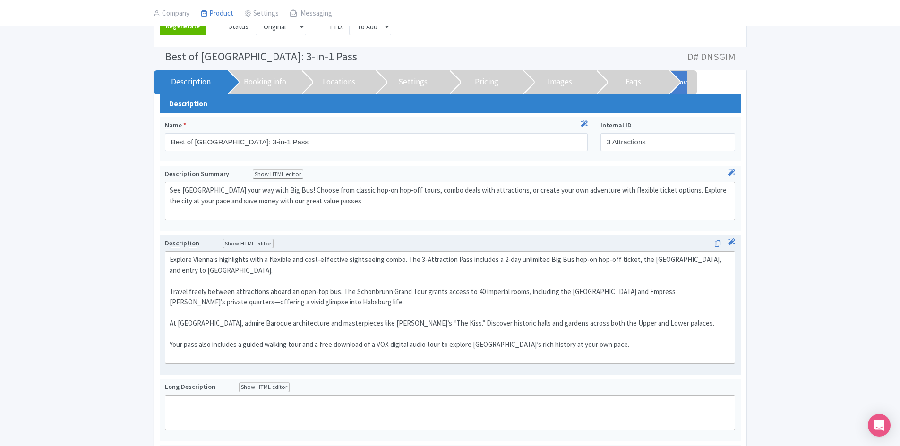
click at [260, 281] on div "Explore Vienna’s highlights with a flexible and cost-effective sightseeing comb…" at bounding box center [450, 308] width 561 height 106
click at [375, 267] on div "Explore Vienna’s highlights with a flexible and cost-effective sightseeing comb…" at bounding box center [450, 308] width 561 height 106
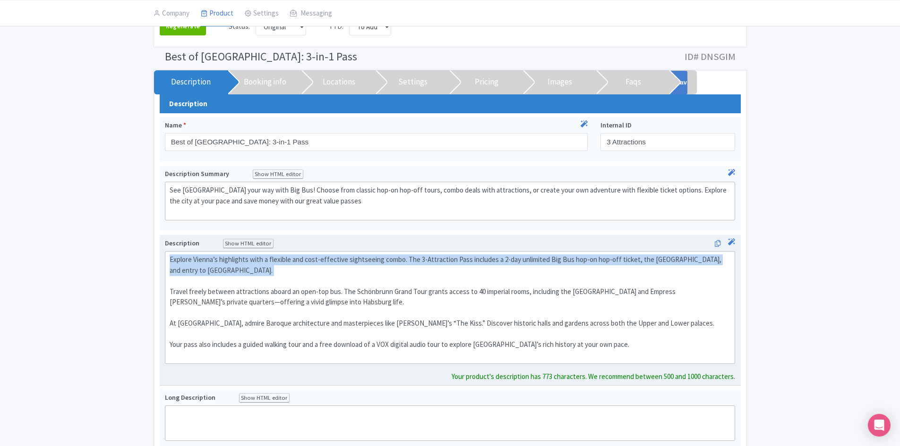
click at [375, 267] on div "Explore Vienna’s highlights with a flexible and cost-effective sightseeing comb…" at bounding box center [450, 308] width 561 height 106
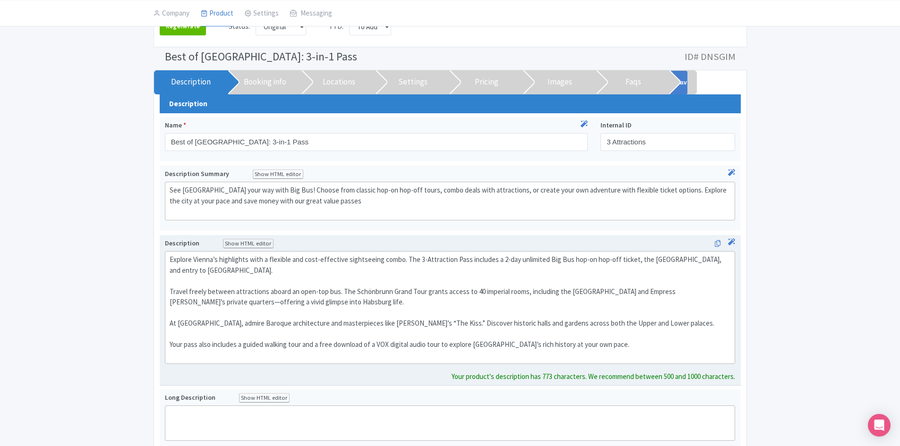
click at [389, 258] on div "Explore Vienna’s highlights with a flexible and cost-effective sightseeing comb…" at bounding box center [450, 308] width 561 height 106
click at [477, 289] on div "Explore Vienna’s highlights with a flexible and cost-effective sightseeing comb…" at bounding box center [450, 308] width 561 height 106
click at [471, 293] on div "Explore Vienna’s highlights with a flexible and cost-effective sightseeing comb…" at bounding box center [450, 308] width 561 height 106
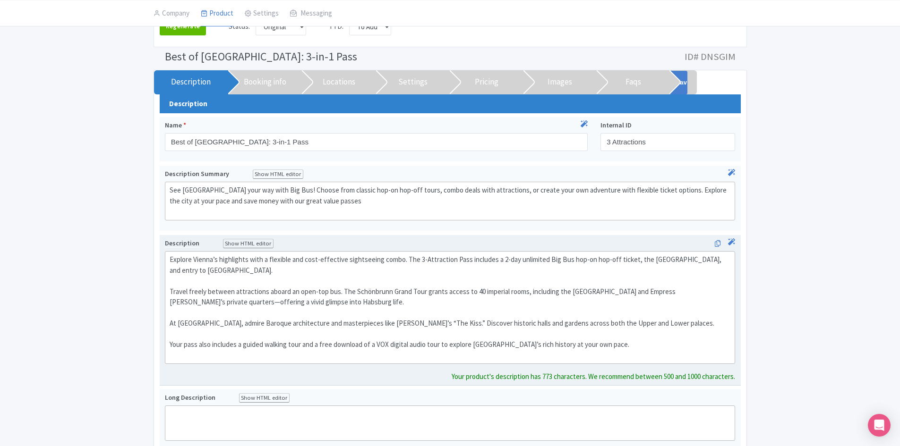
click at [481, 290] on div "Explore Vienna’s highlights with a flexible and cost-effective sightseeing comb…" at bounding box center [450, 308] width 561 height 106
click at [490, 287] on div "Explore Vienna’s highlights with a flexible and cost-effective sightseeing comb…" at bounding box center [450, 308] width 561 height 106
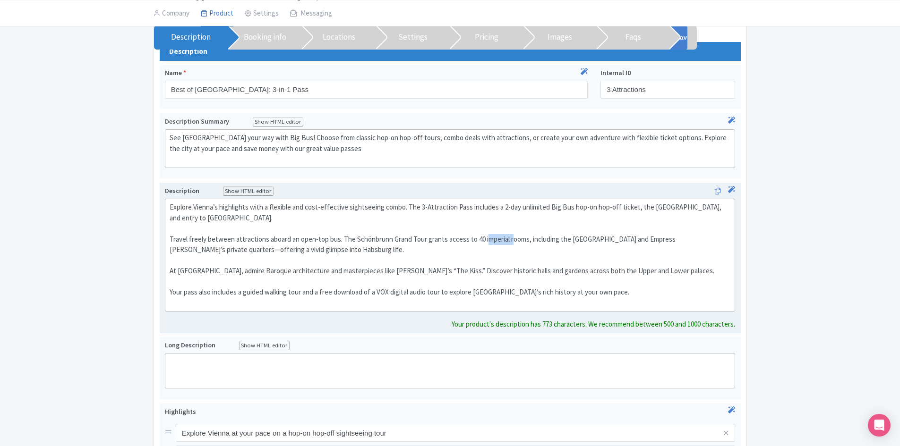
scroll to position [106, 0]
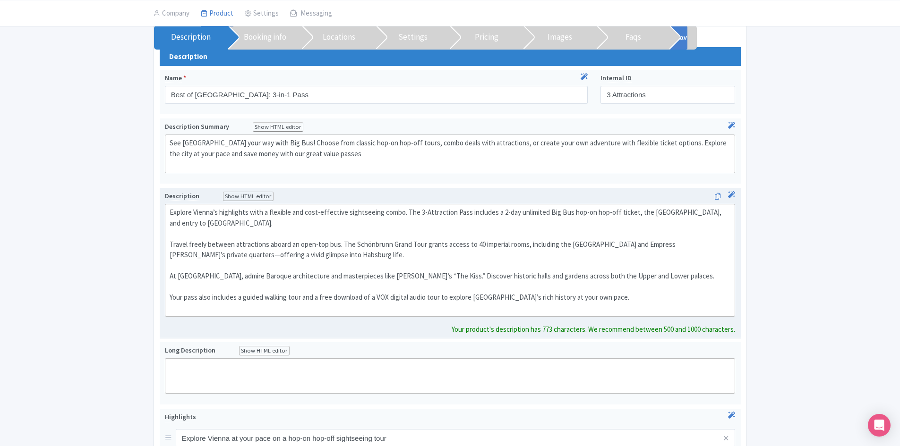
click at [352, 247] on div "Explore Vienna’s highlights with a flexible and cost-effective sightseeing comb…" at bounding box center [450, 260] width 561 height 106
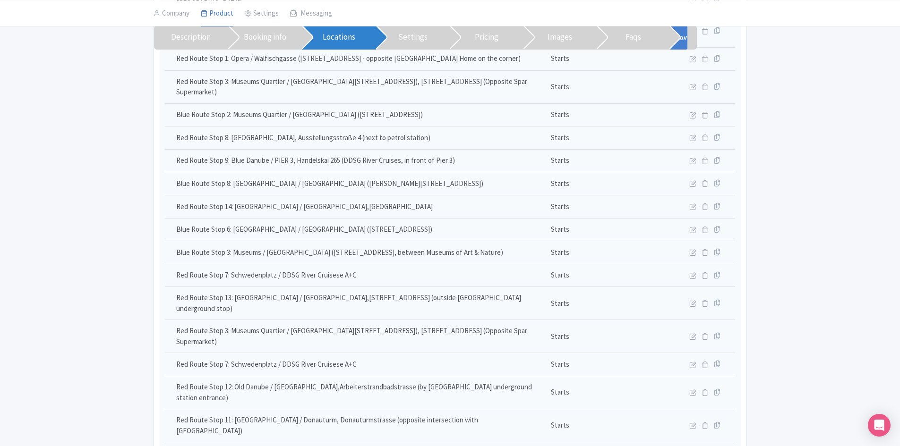
scroll to position [1948, 0]
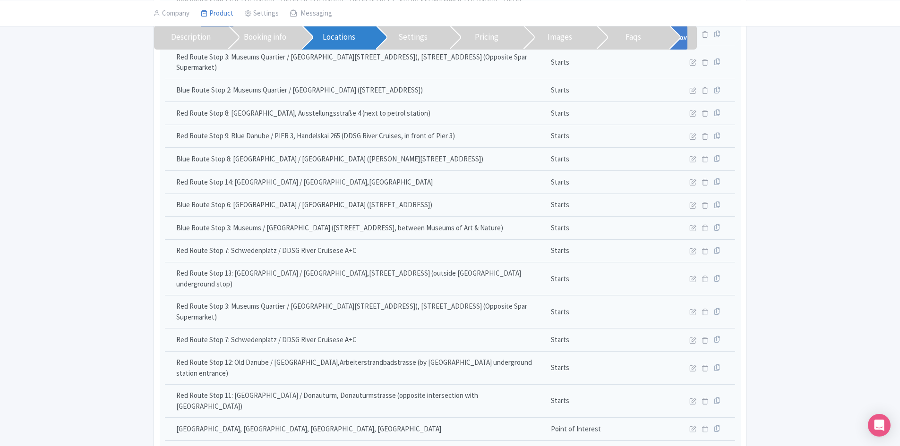
click at [490, 36] on link "Pricing" at bounding box center [486, 38] width 73 height 24
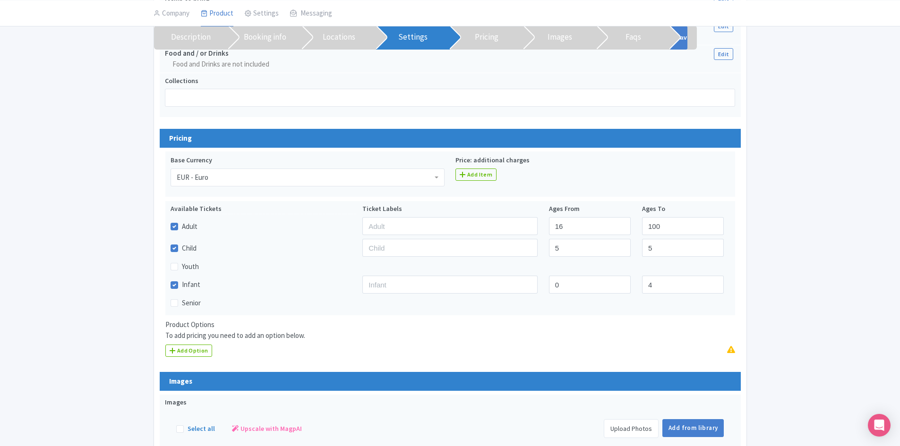
scroll to position [3347, 0]
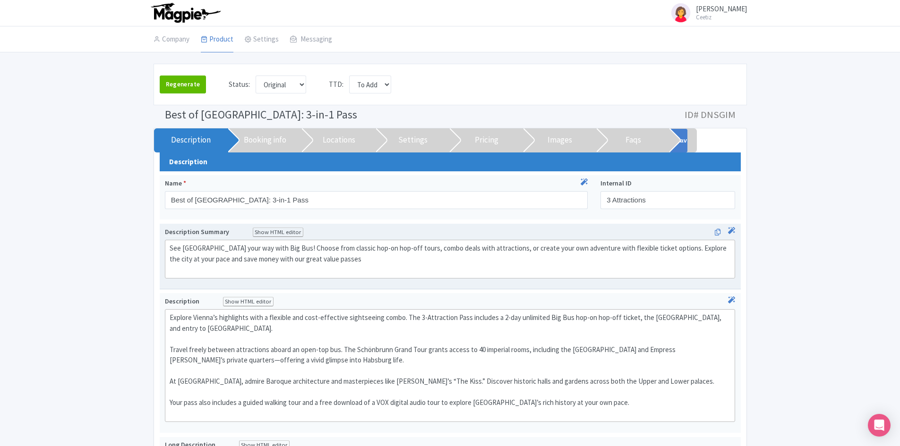
scroll to position [0, 0]
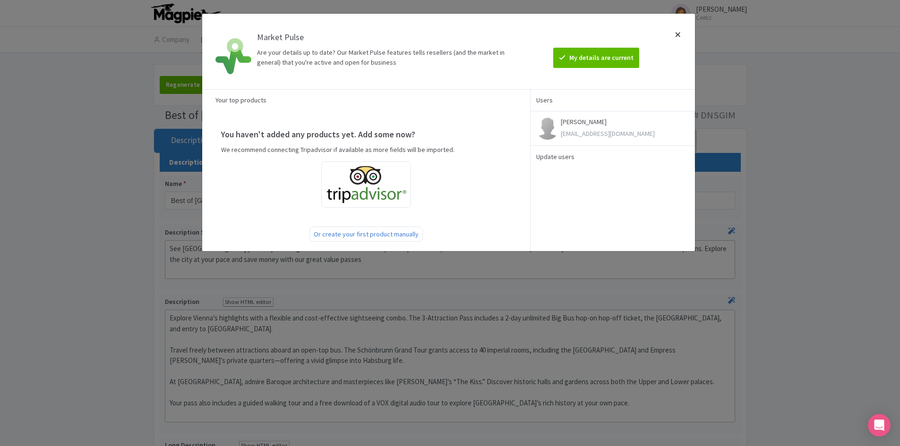
click at [674, 32] on div at bounding box center [677, 51] width 23 height 60
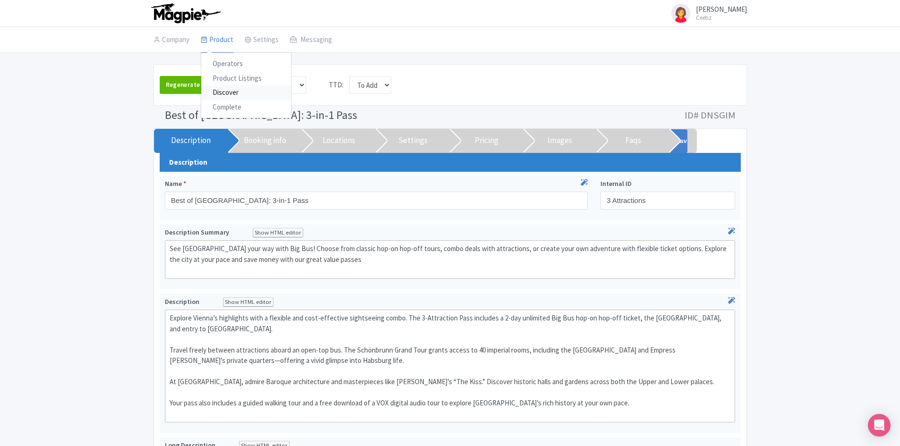
click at [227, 89] on link "Discover" at bounding box center [246, 92] width 90 height 15
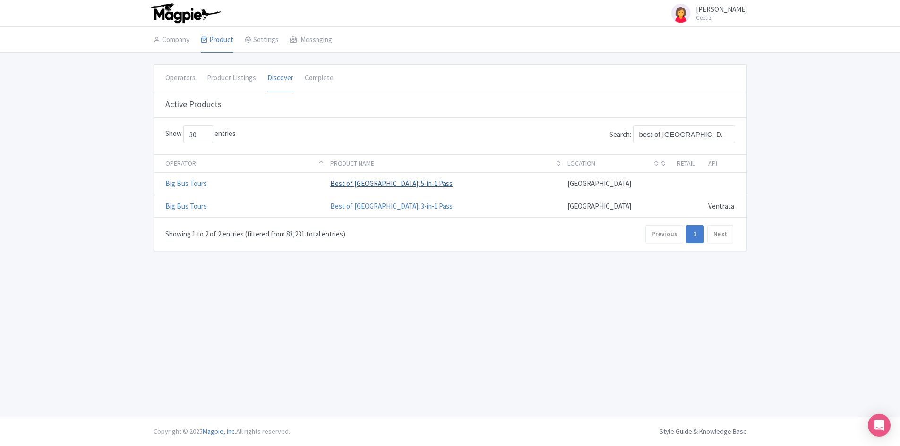
type input "best of [GEOGRAPHIC_DATA]"
click at [352, 182] on link "Best of Vienna: 5-in-1 Pass" at bounding box center [391, 183] width 122 height 9
click at [370, 205] on link "Best of Vienna: 3-in-1 Pass" at bounding box center [391, 206] width 122 height 9
